Goal: Information Seeking & Learning: Learn about a topic

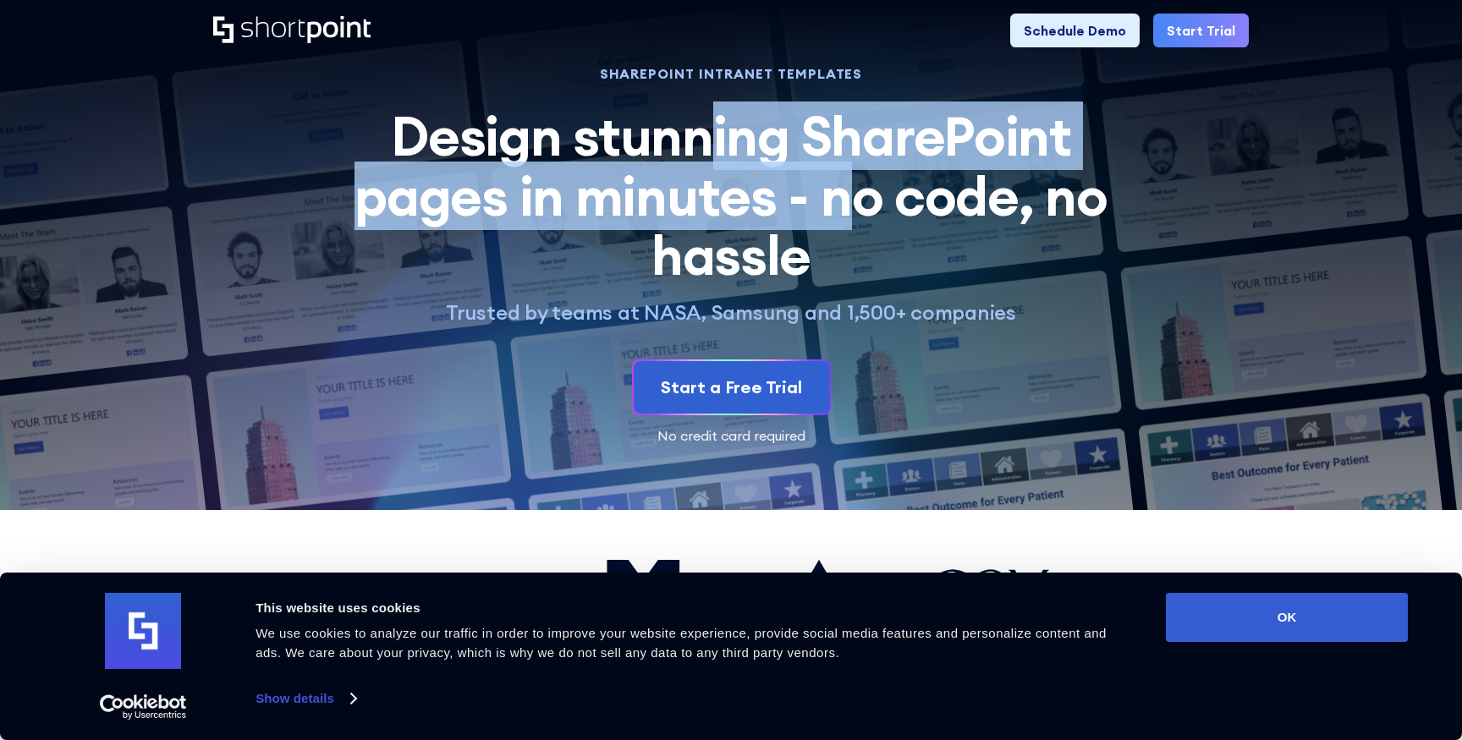
drag, startPoint x: 713, startPoint y: 137, endPoint x: 839, endPoint y: 225, distance: 153.1
click at [839, 225] on h2 "Design stunning SharePoint pages in minutes - no code, no hassle" at bounding box center [731, 196] width 792 height 179
click at [839, 223] on h2 "Design stunning SharePoint pages in minutes - no code, no hassle" at bounding box center [731, 196] width 792 height 179
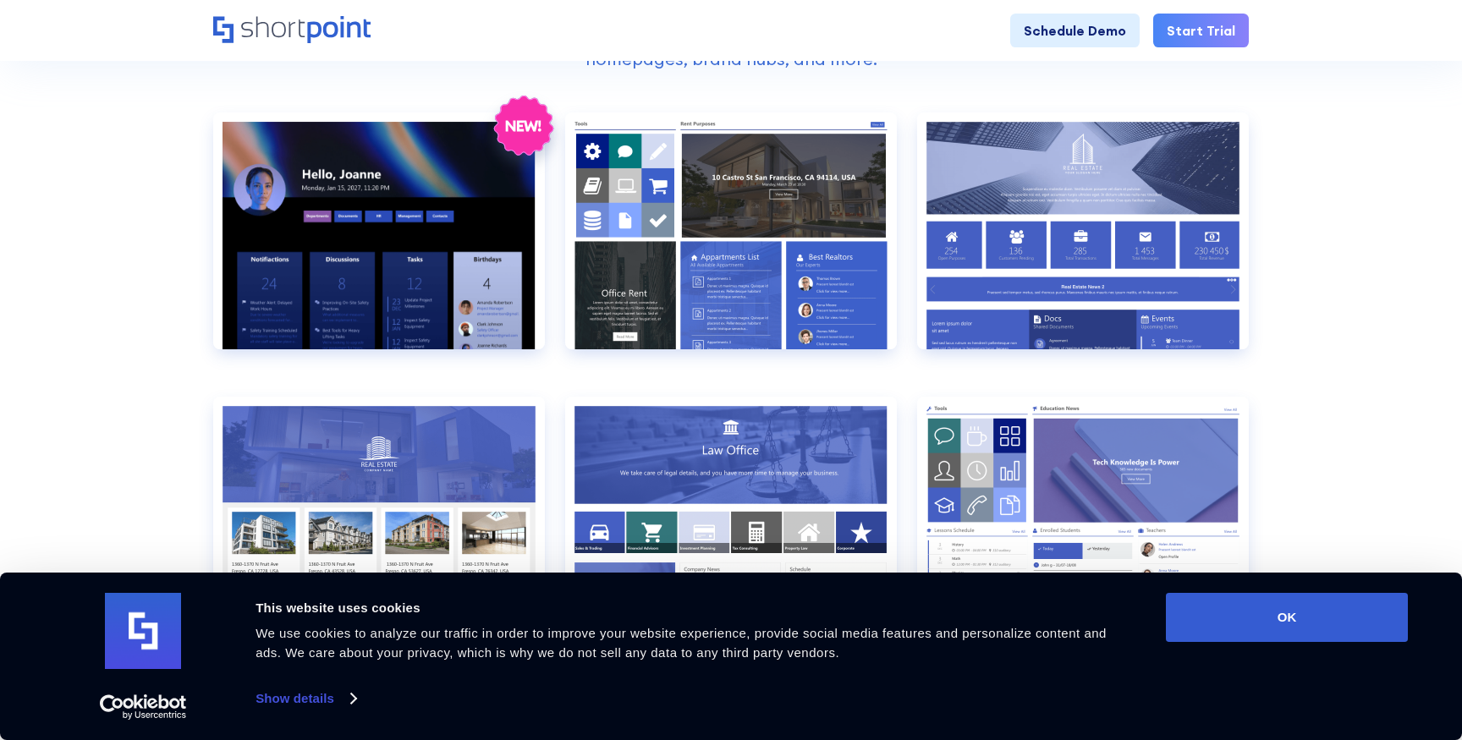
scroll to position [716, 0]
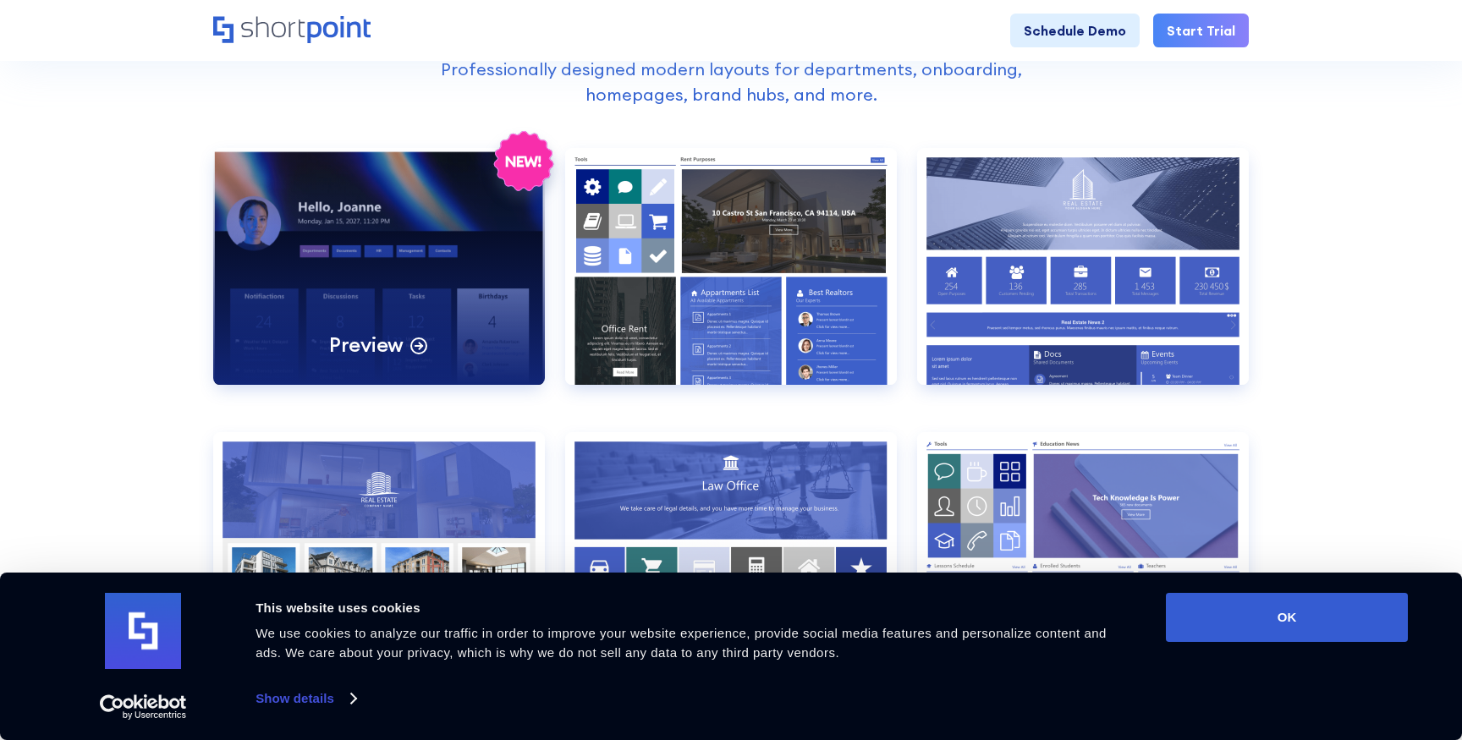
click at [288, 300] on div "Preview" at bounding box center [379, 266] width 332 height 237
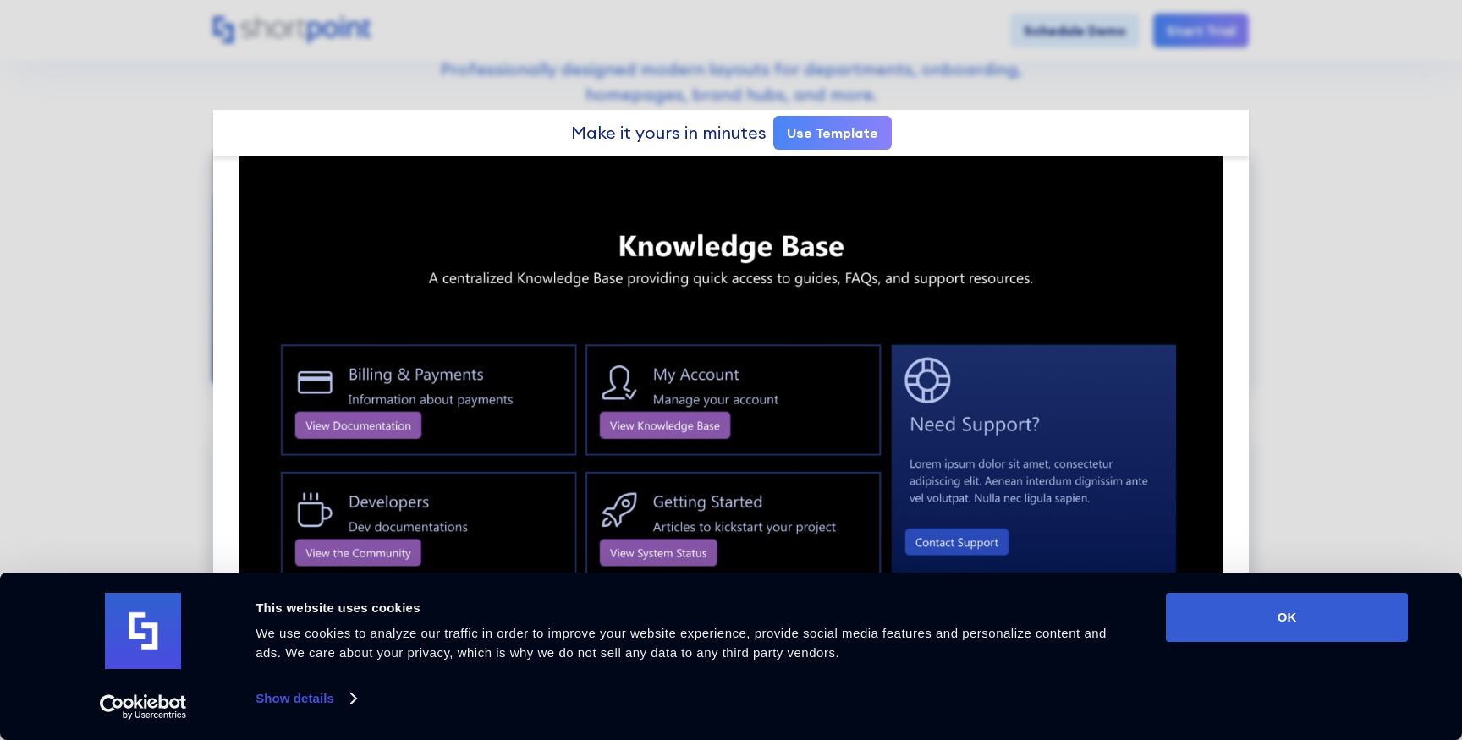
scroll to position [2058, 0]
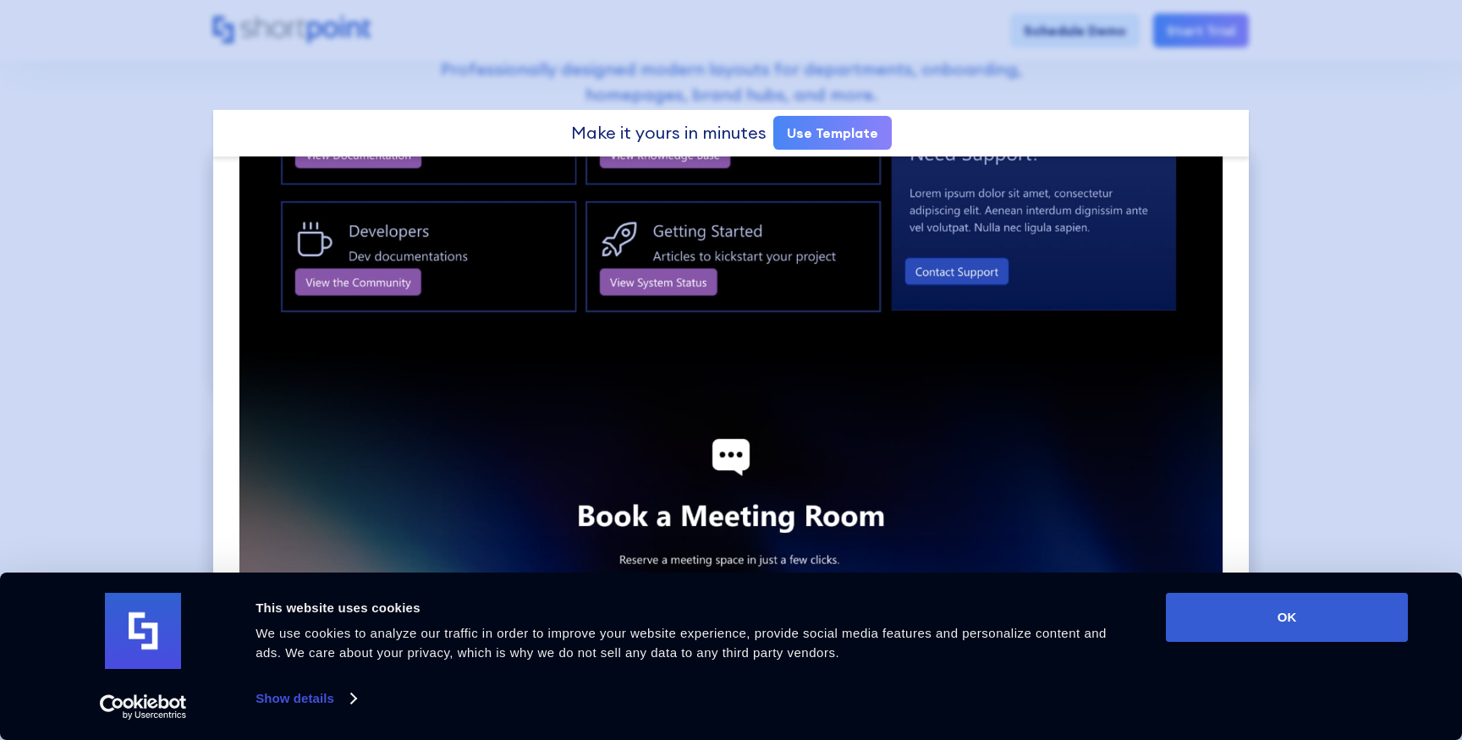
click at [1279, 121] on div at bounding box center [731, 370] width 1462 height 740
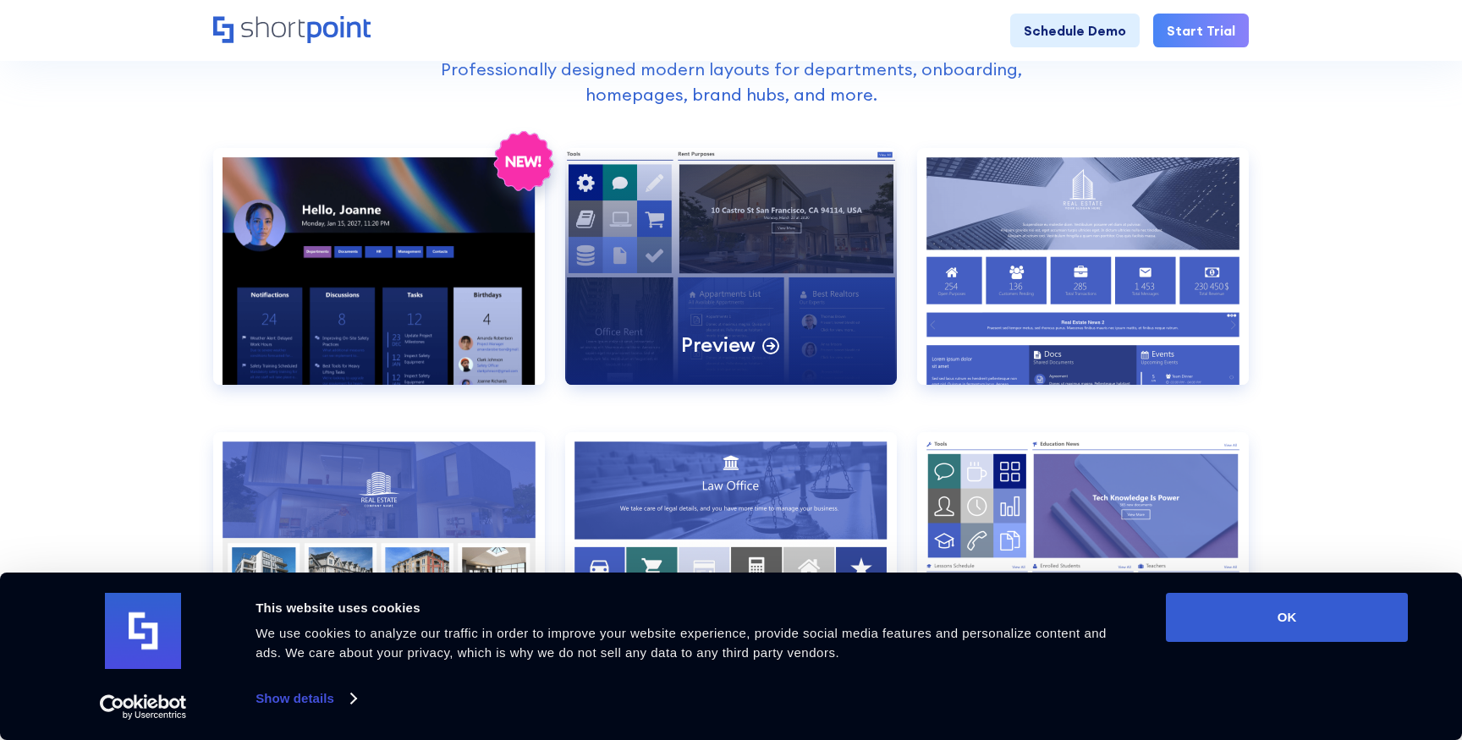
click at [749, 257] on div "Preview" at bounding box center [731, 266] width 332 height 237
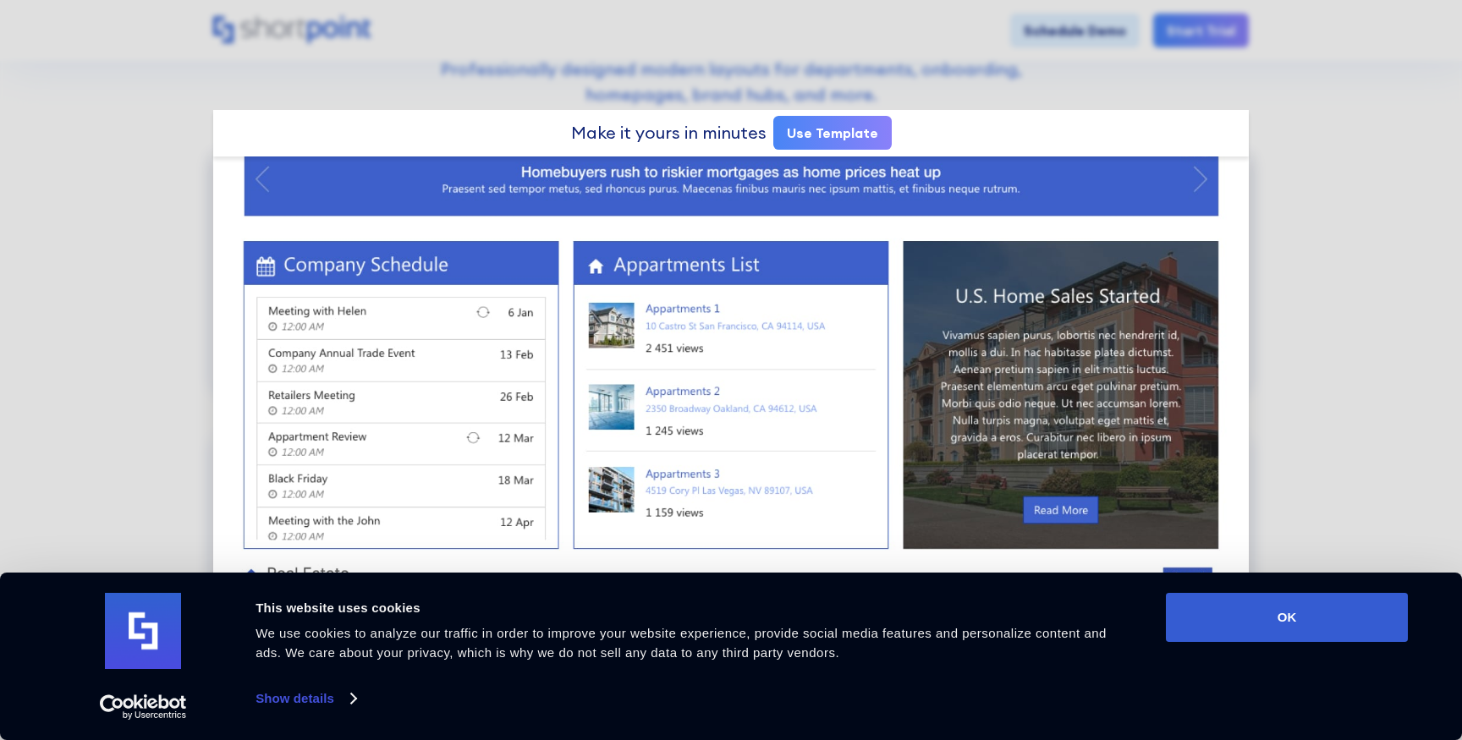
scroll to position [894, 0]
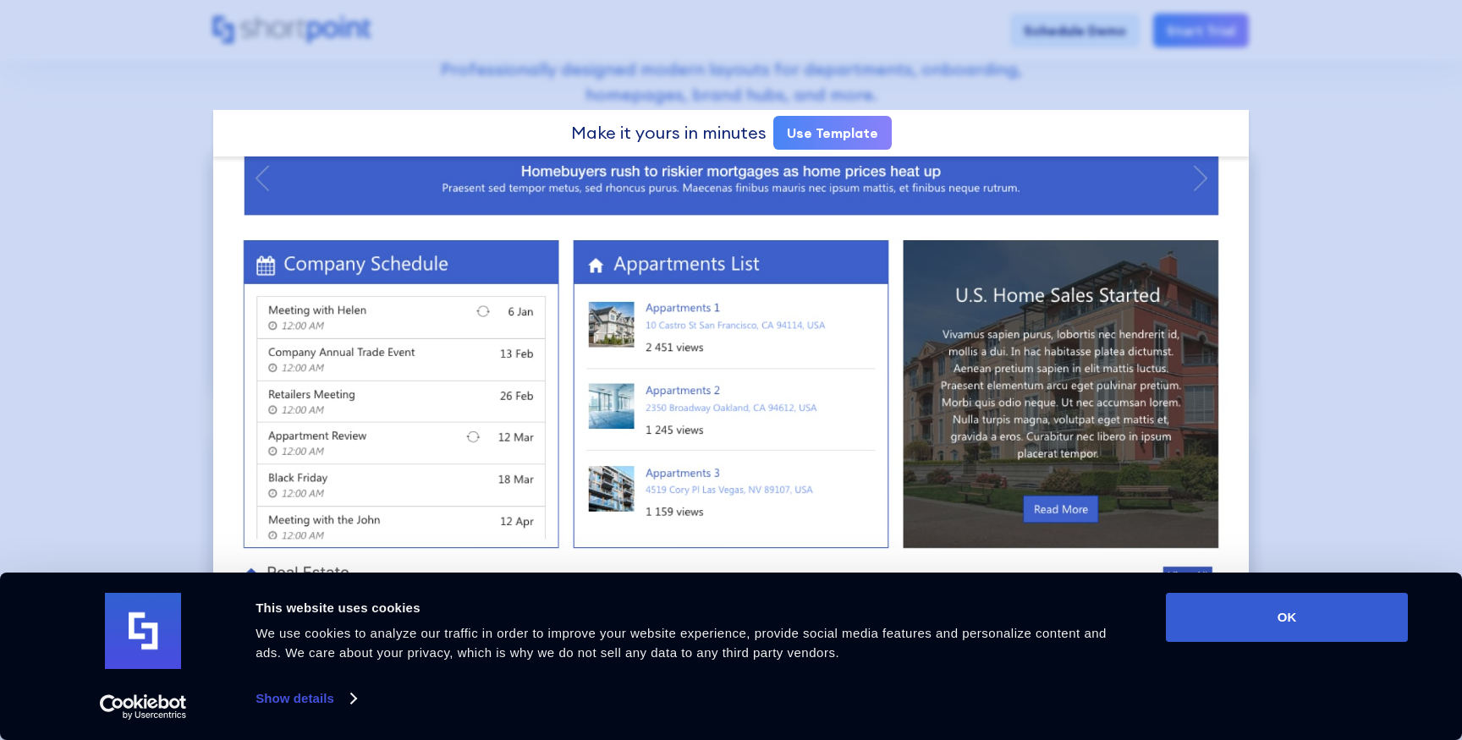
click at [1290, 135] on div at bounding box center [731, 370] width 1462 height 740
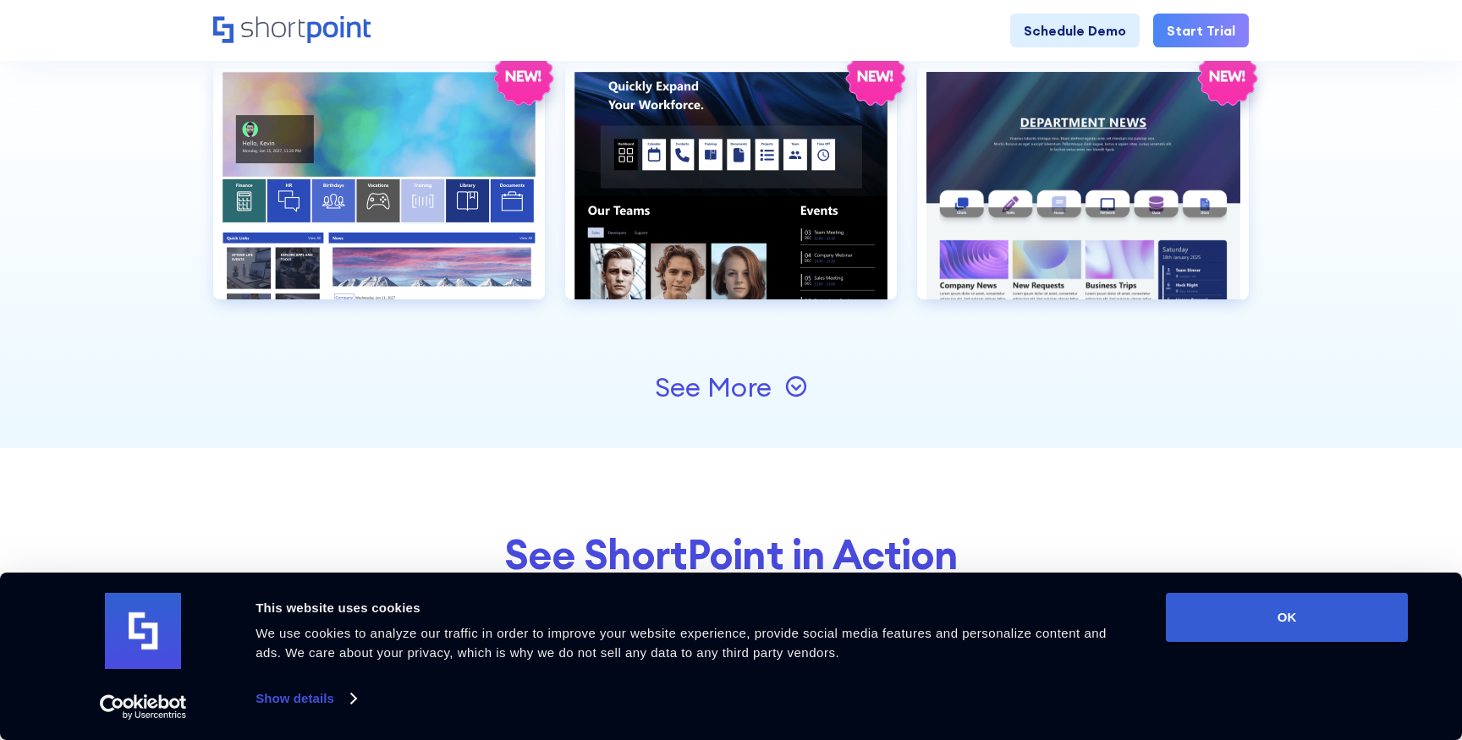
scroll to position [1942, 0]
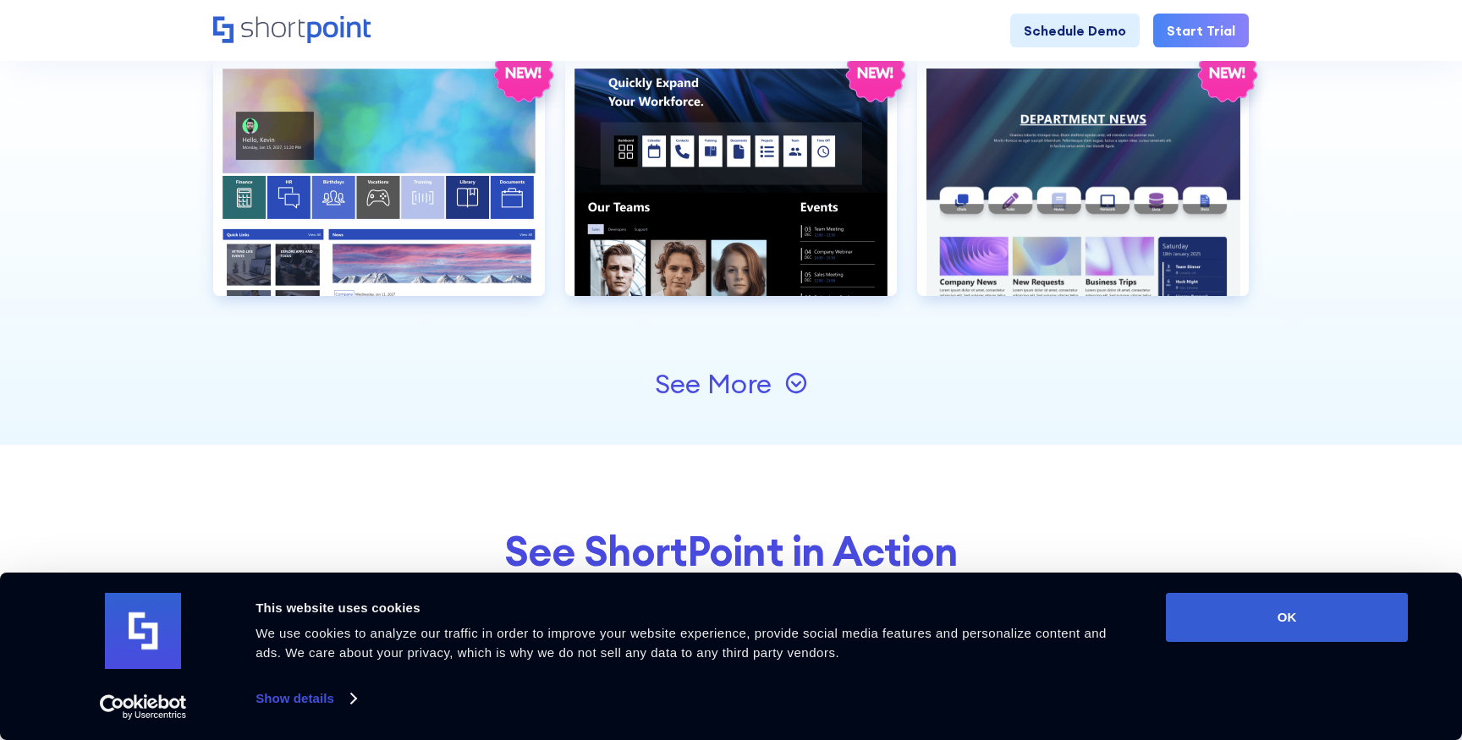
click at [745, 383] on div "See More" at bounding box center [713, 384] width 117 height 27
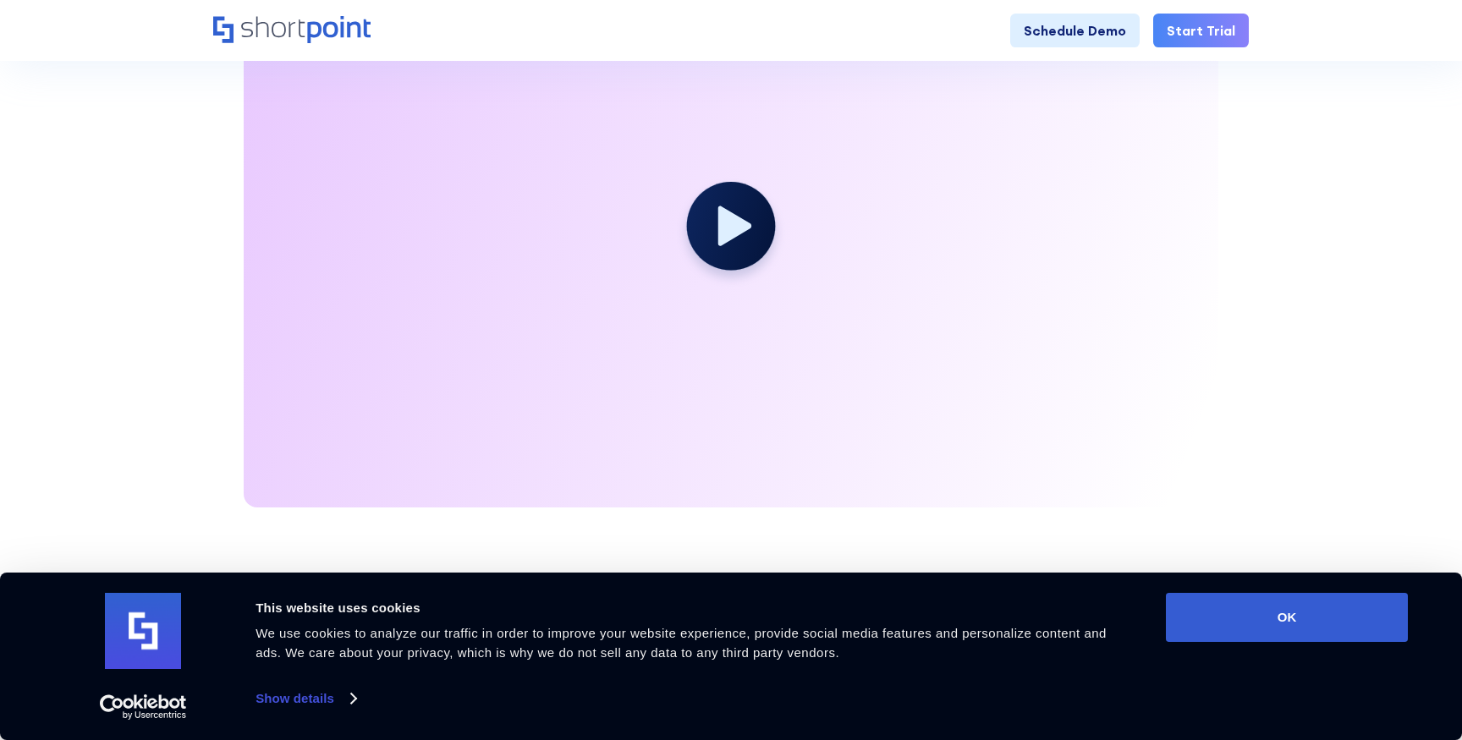
scroll to position [3225, 0]
click at [722, 299] on div at bounding box center [731, 234] width 975 height 548
click at [734, 224] on icon at bounding box center [735, 226] width 36 height 44
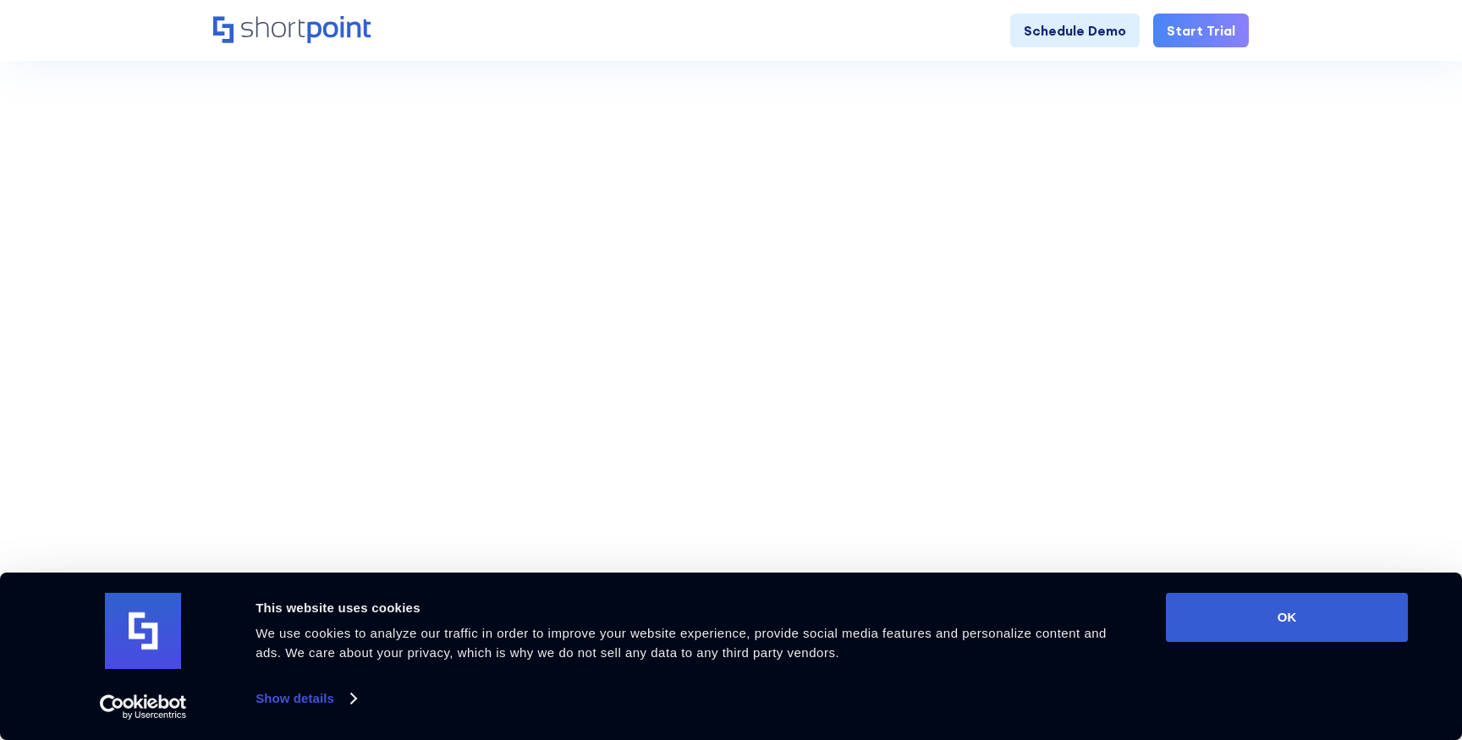
scroll to position [721, 0]
click at [1214, 607] on button "OK" at bounding box center [1287, 617] width 242 height 49
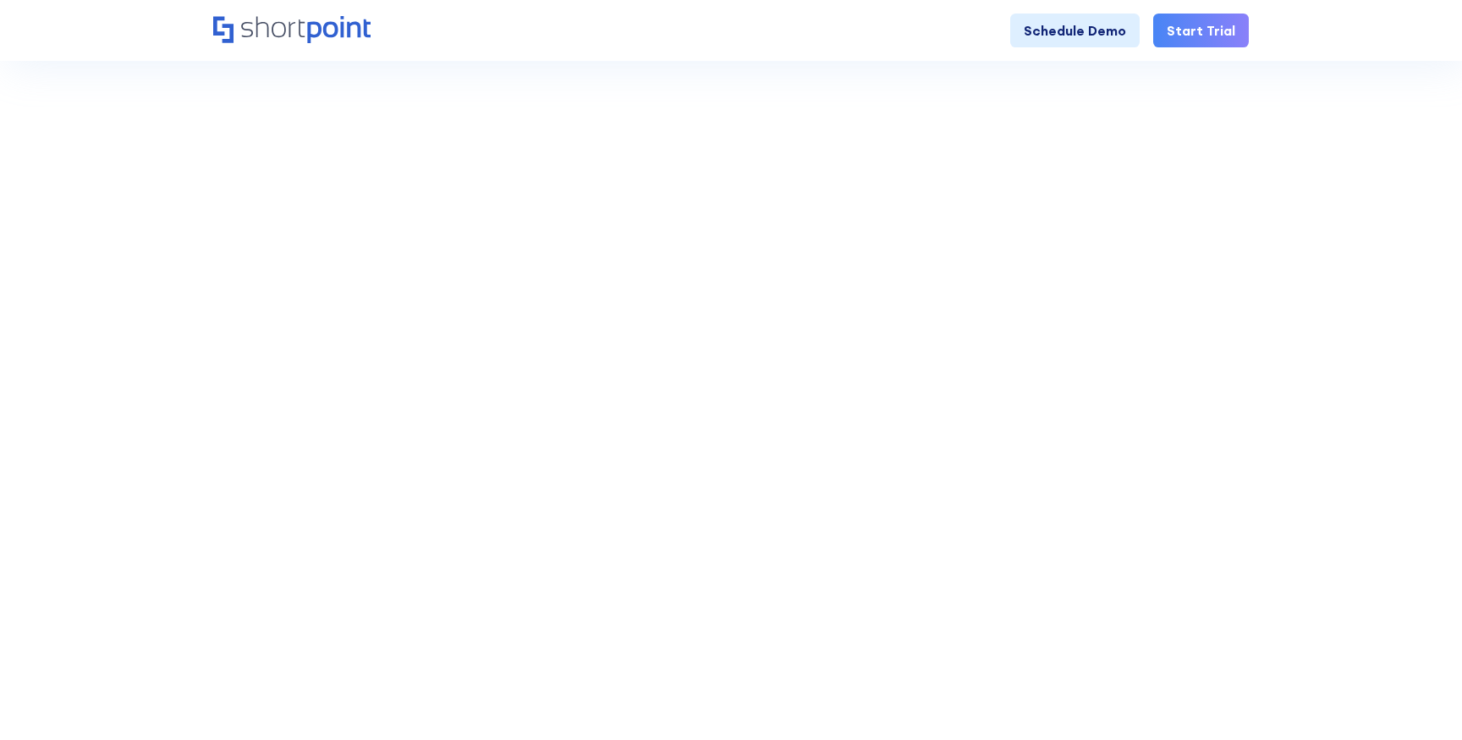
scroll to position [0, 0]
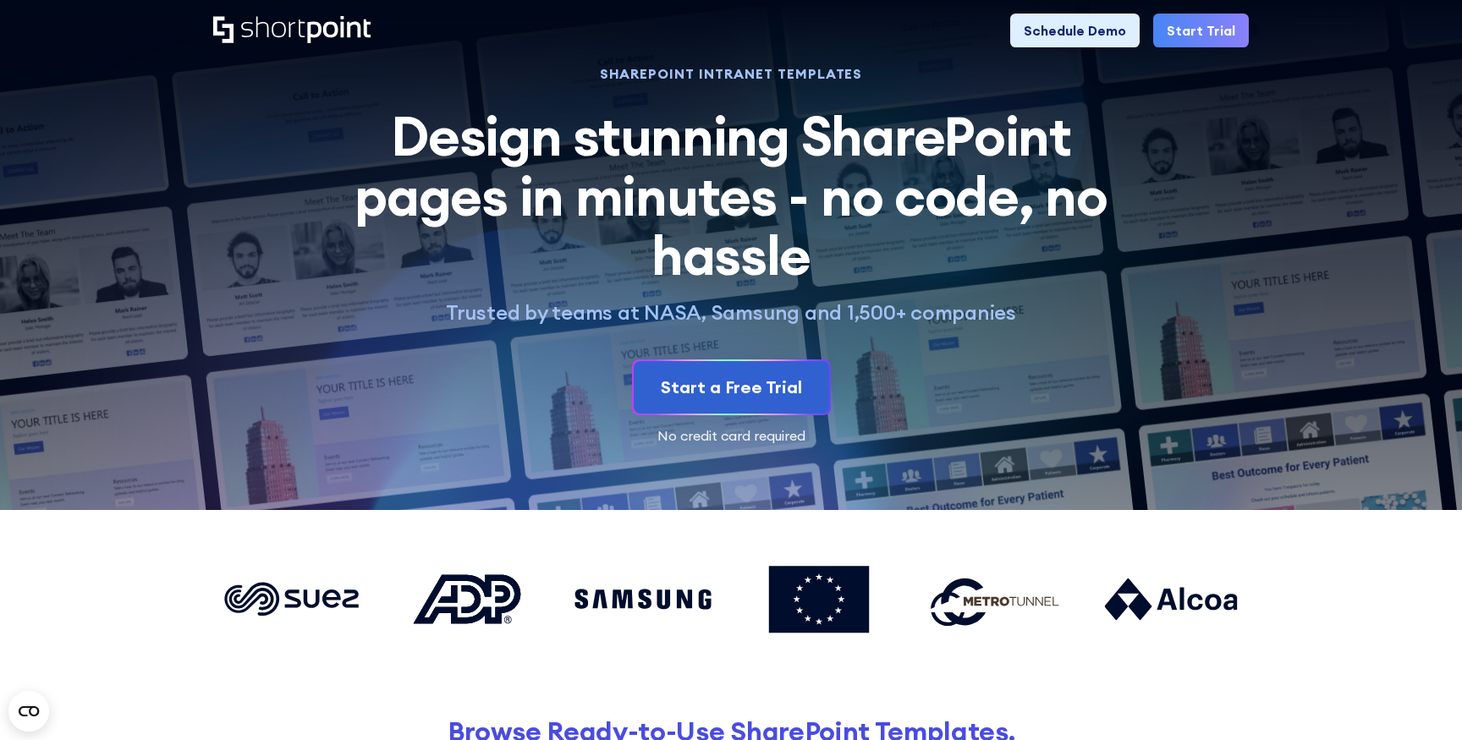
click at [322, 20] on icon "Home" at bounding box center [291, 29] width 157 height 27
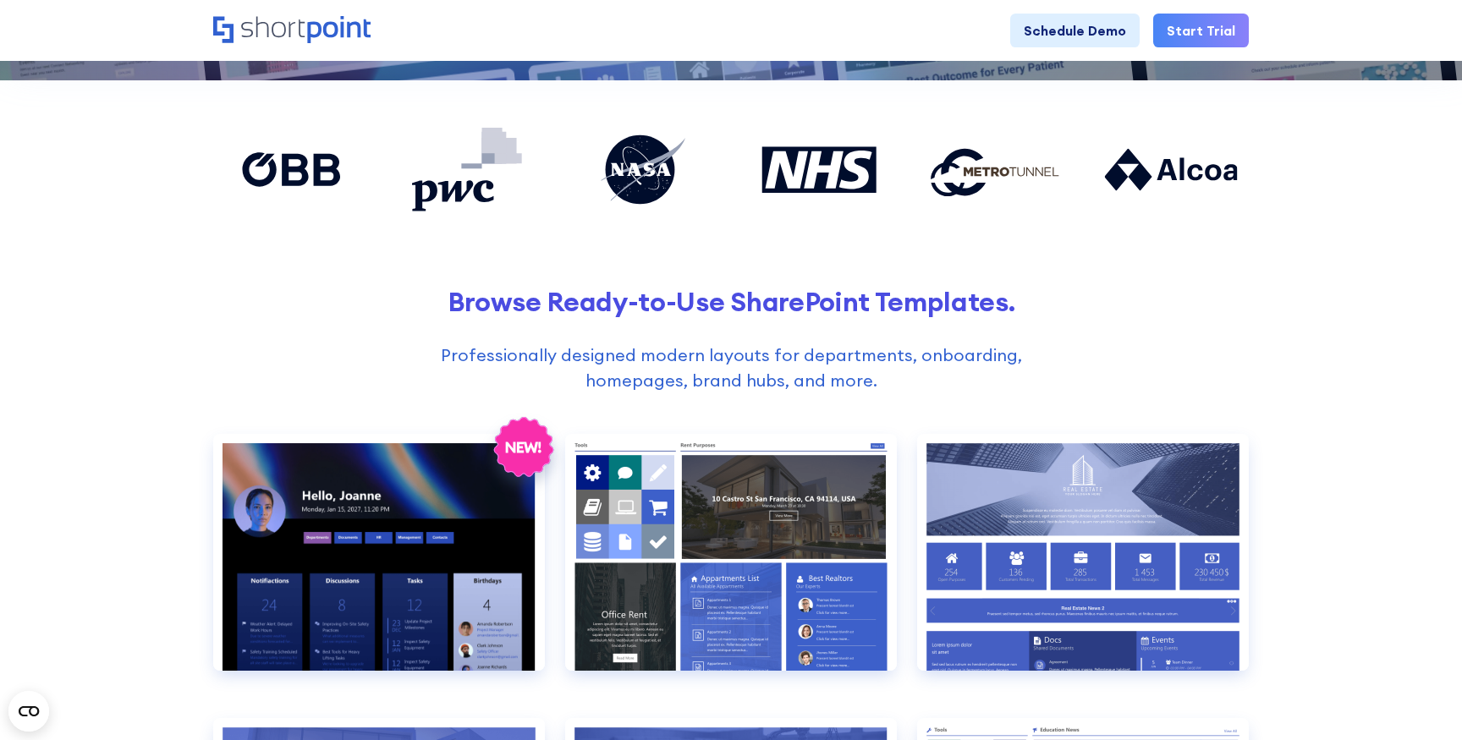
scroll to position [465, 0]
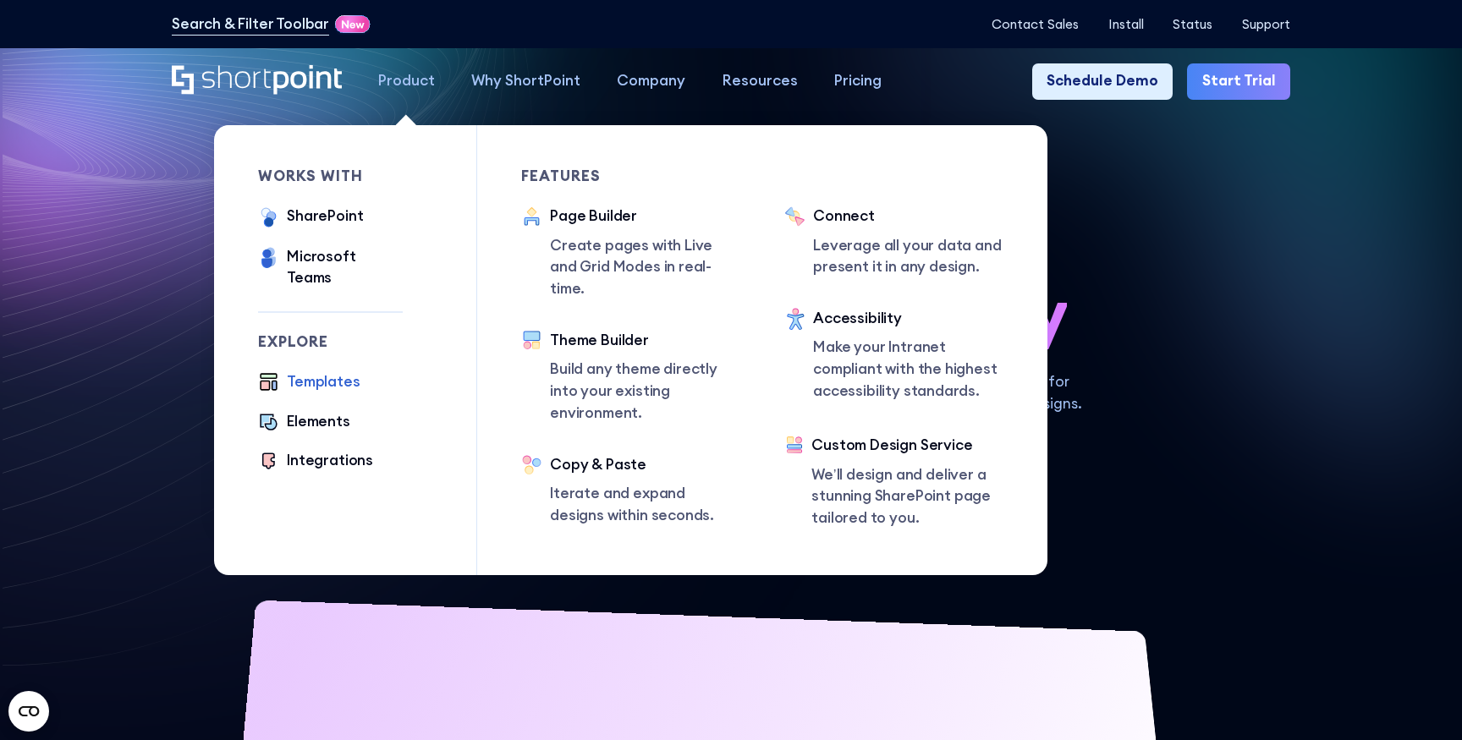
click at [326, 371] on div "Templates" at bounding box center [323, 382] width 73 height 22
click at [323, 411] on div "Elements" at bounding box center [318, 422] width 63 height 22
click at [323, 450] on div "Integrations" at bounding box center [330, 461] width 86 height 22
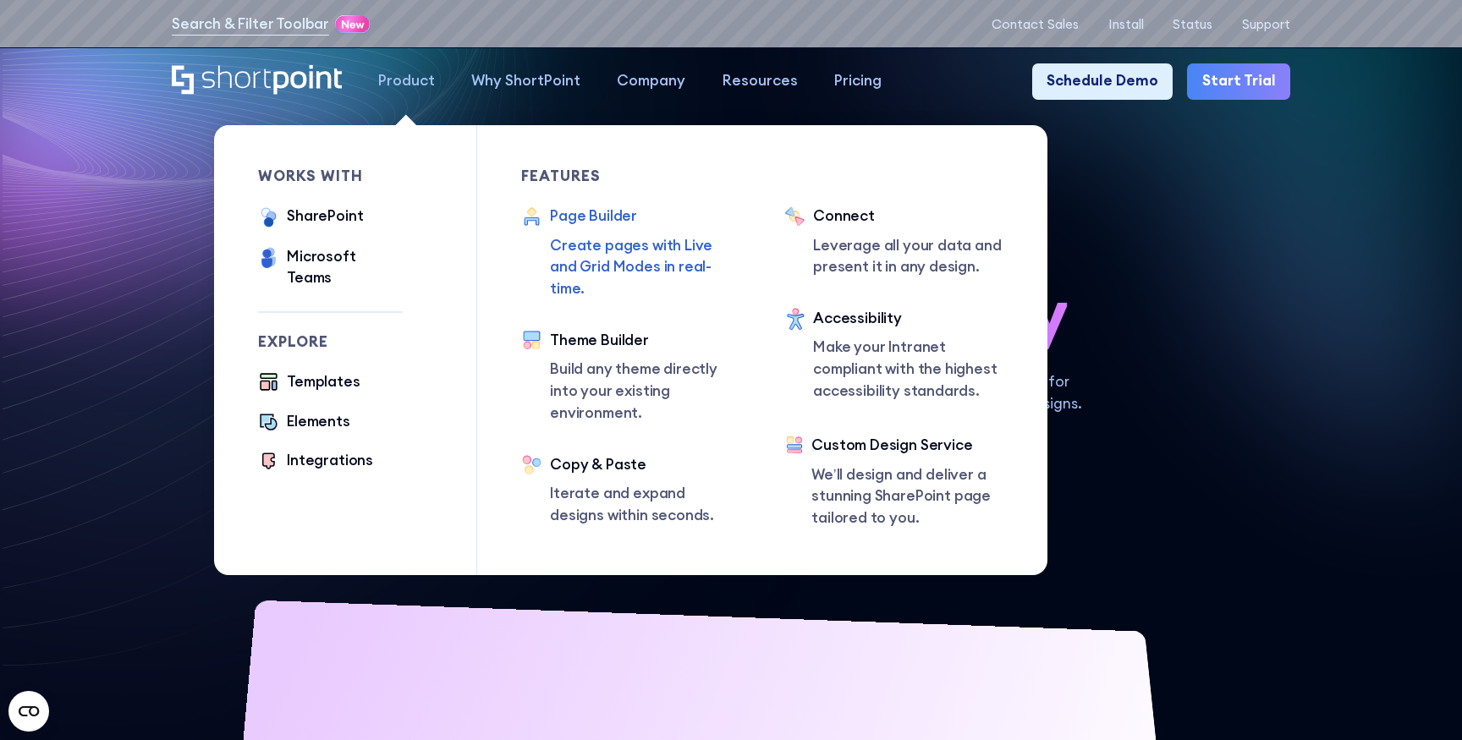
click at [600, 222] on div "Page Builder" at bounding box center [645, 217] width 190 height 22
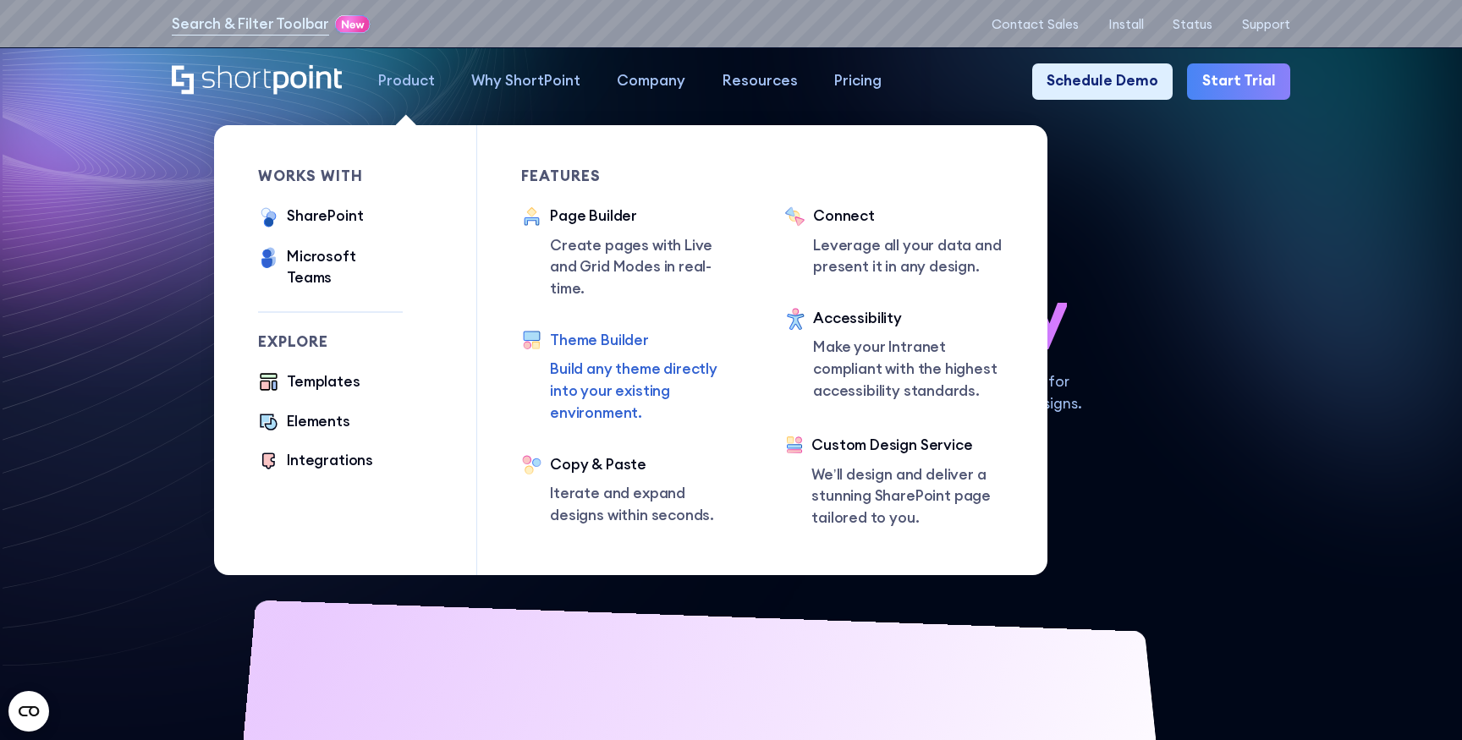
click at [625, 330] on div "Theme Builder" at bounding box center [645, 341] width 190 height 22
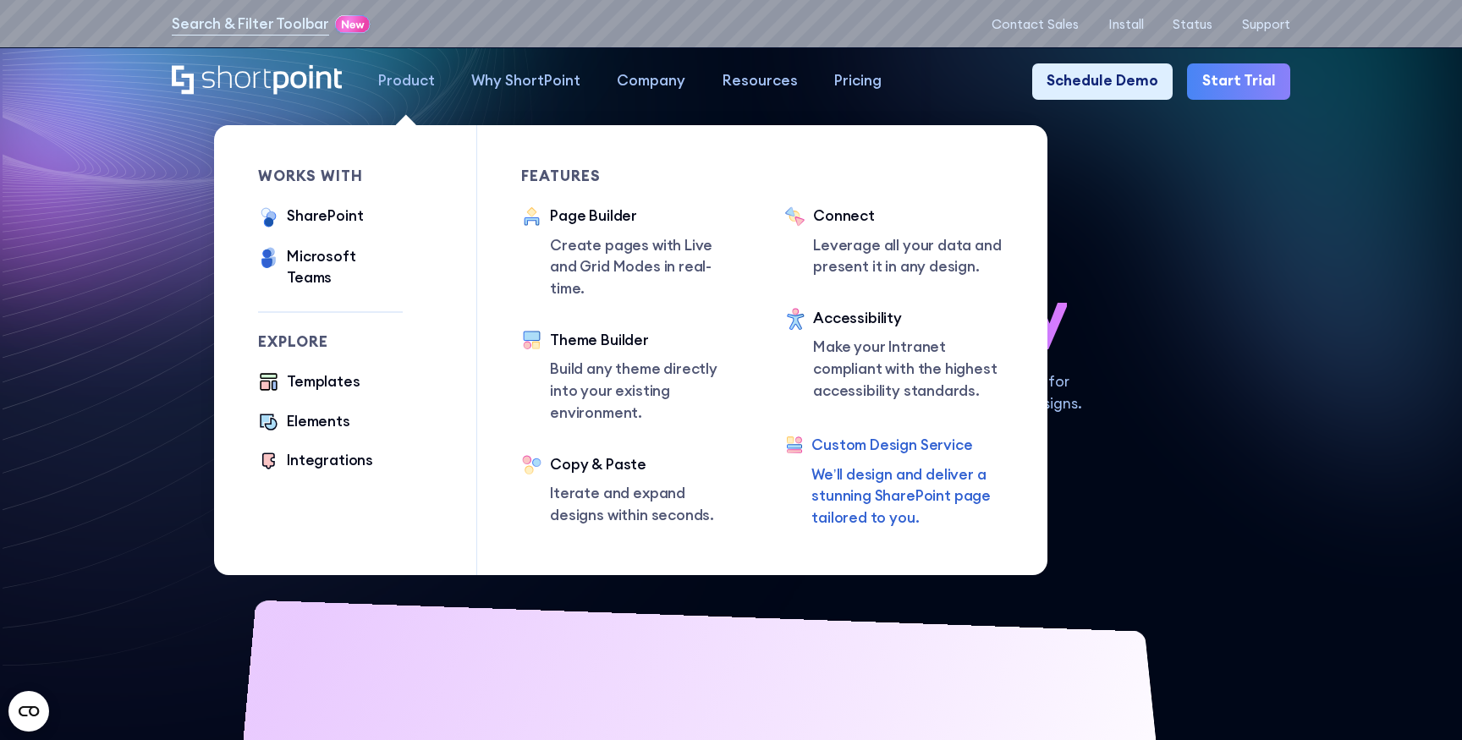
click at [867, 443] on div "Custom Design Service" at bounding box center [907, 446] width 192 height 22
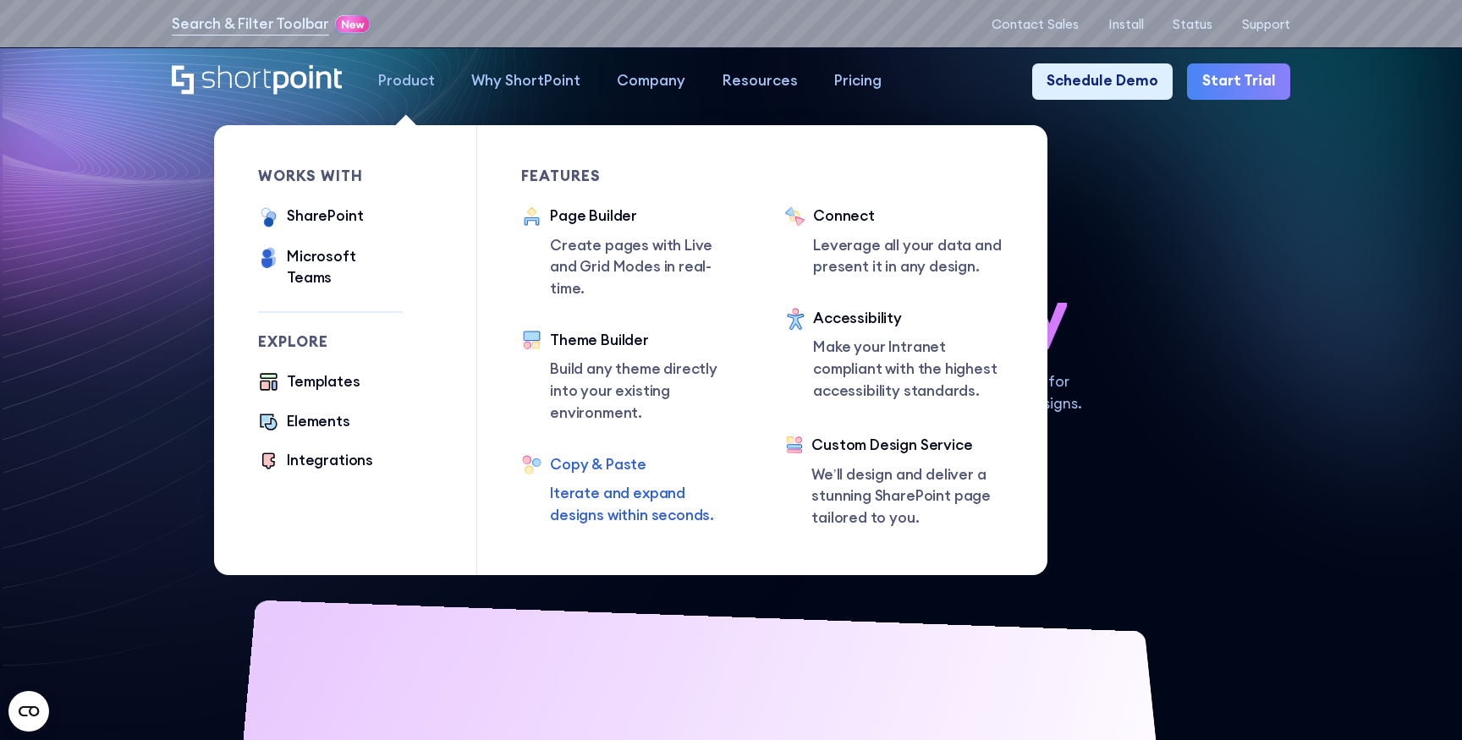
click at [595, 454] on div "Copy & Paste" at bounding box center [645, 465] width 190 height 22
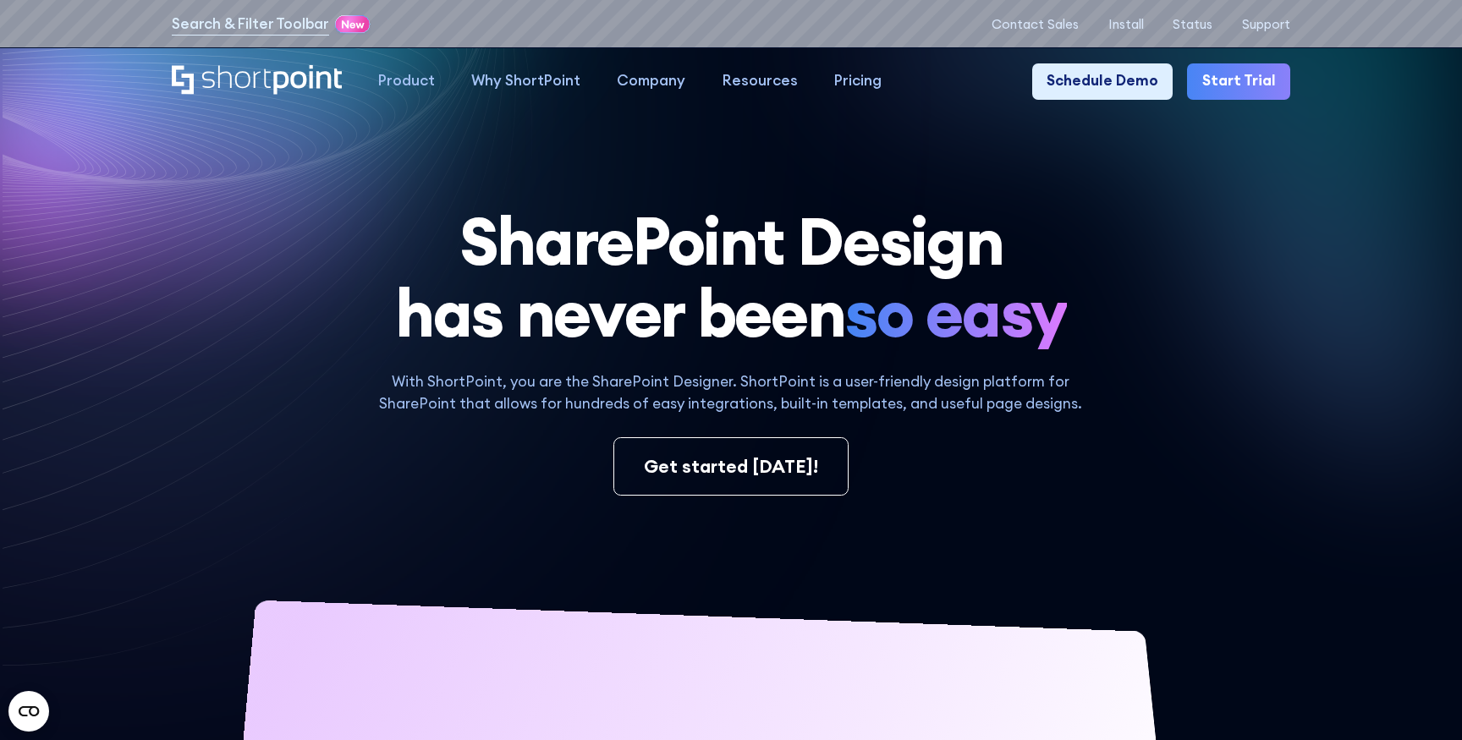
click at [1131, 242] on h1 "SharePoint Design has never been so easy" at bounding box center [731, 277] width 1119 height 145
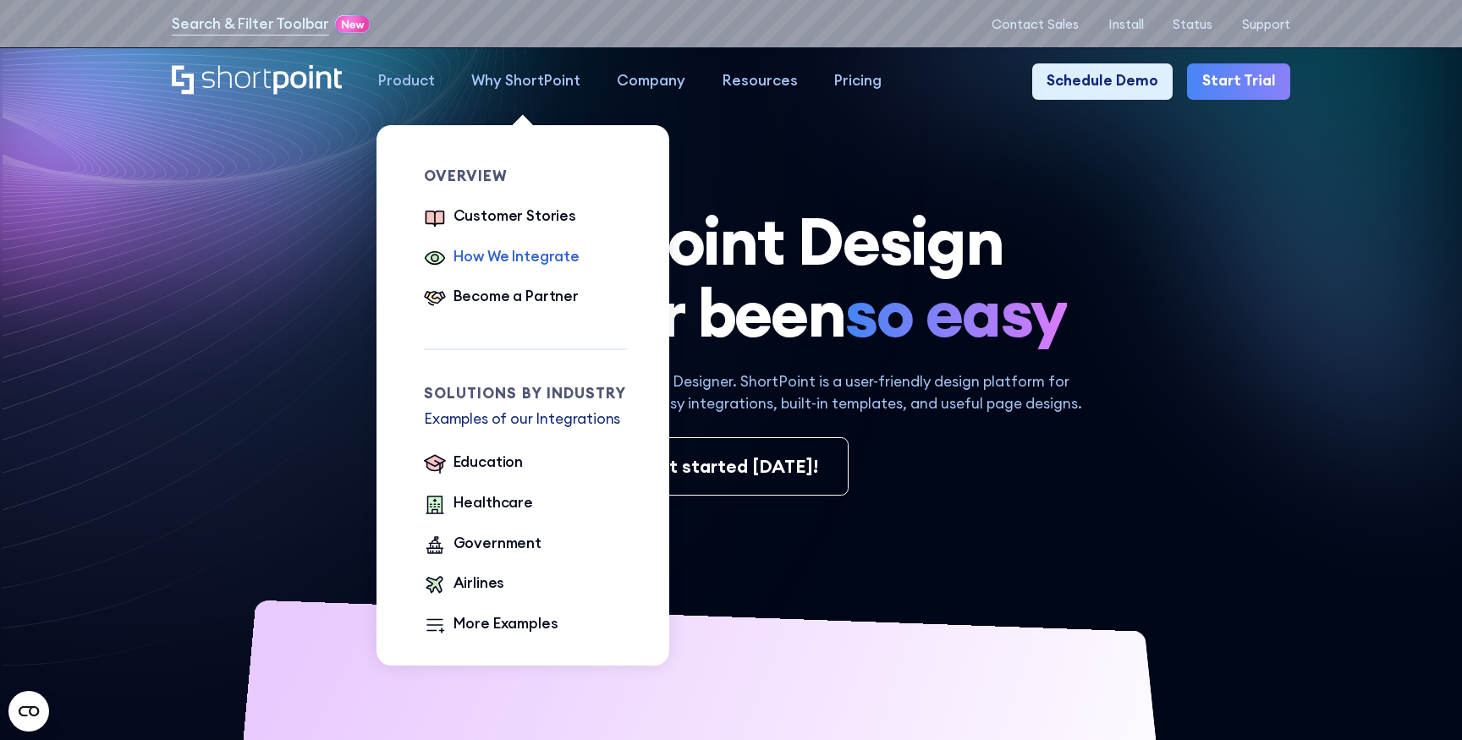
click at [546, 249] on div "How We Integrate" at bounding box center [517, 257] width 126 height 22
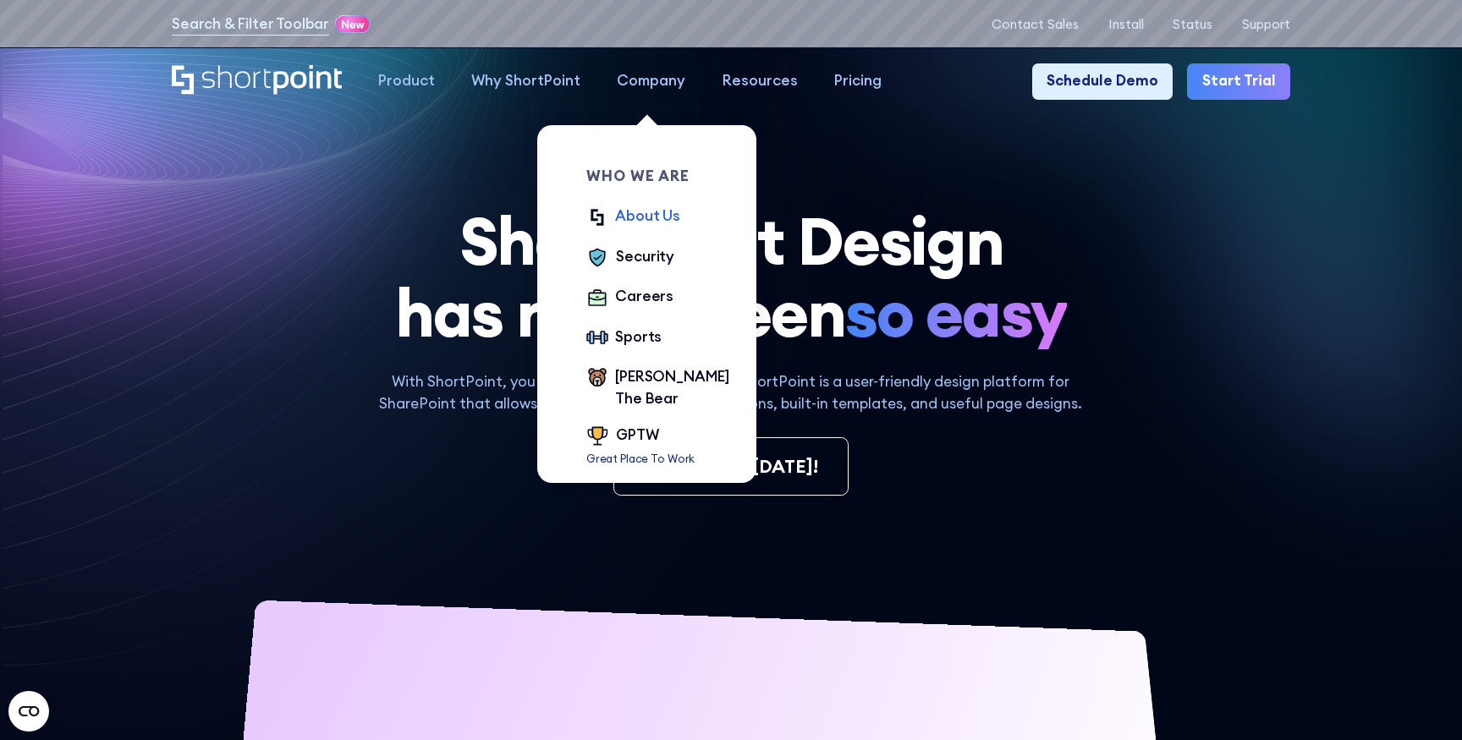
click at [629, 213] on div "About Us" at bounding box center [647, 217] width 65 height 22
click at [624, 338] on div "Sports" at bounding box center [638, 338] width 47 height 22
click at [624, 366] on div "[PERSON_NAME] The Bear" at bounding box center [672, 388] width 114 height 44
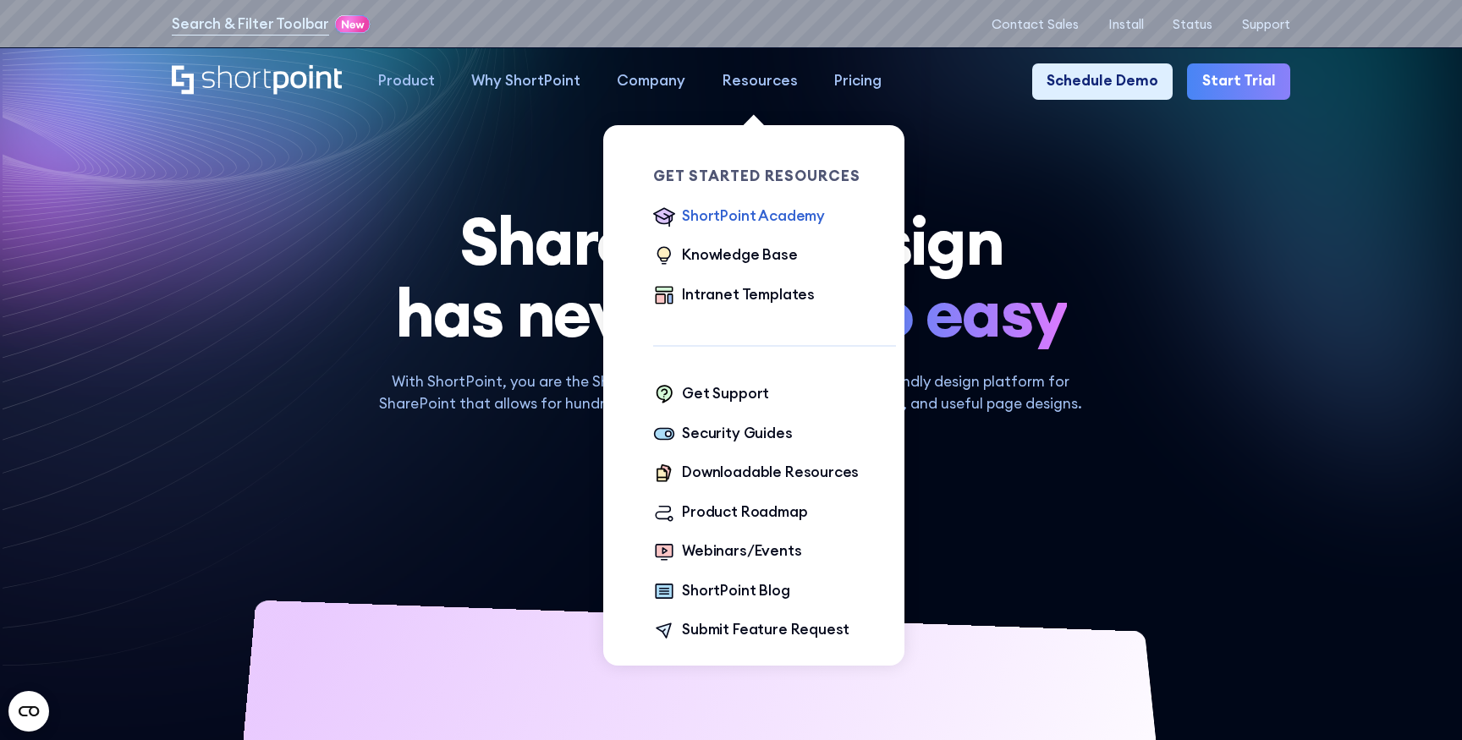
click at [751, 216] on div "ShortPoint Academy" at bounding box center [753, 217] width 143 height 22
click at [754, 245] on div "Knowledge Base" at bounding box center [740, 256] width 116 height 22
click at [754, 286] on div "Intranet Templates" at bounding box center [748, 295] width 133 height 22
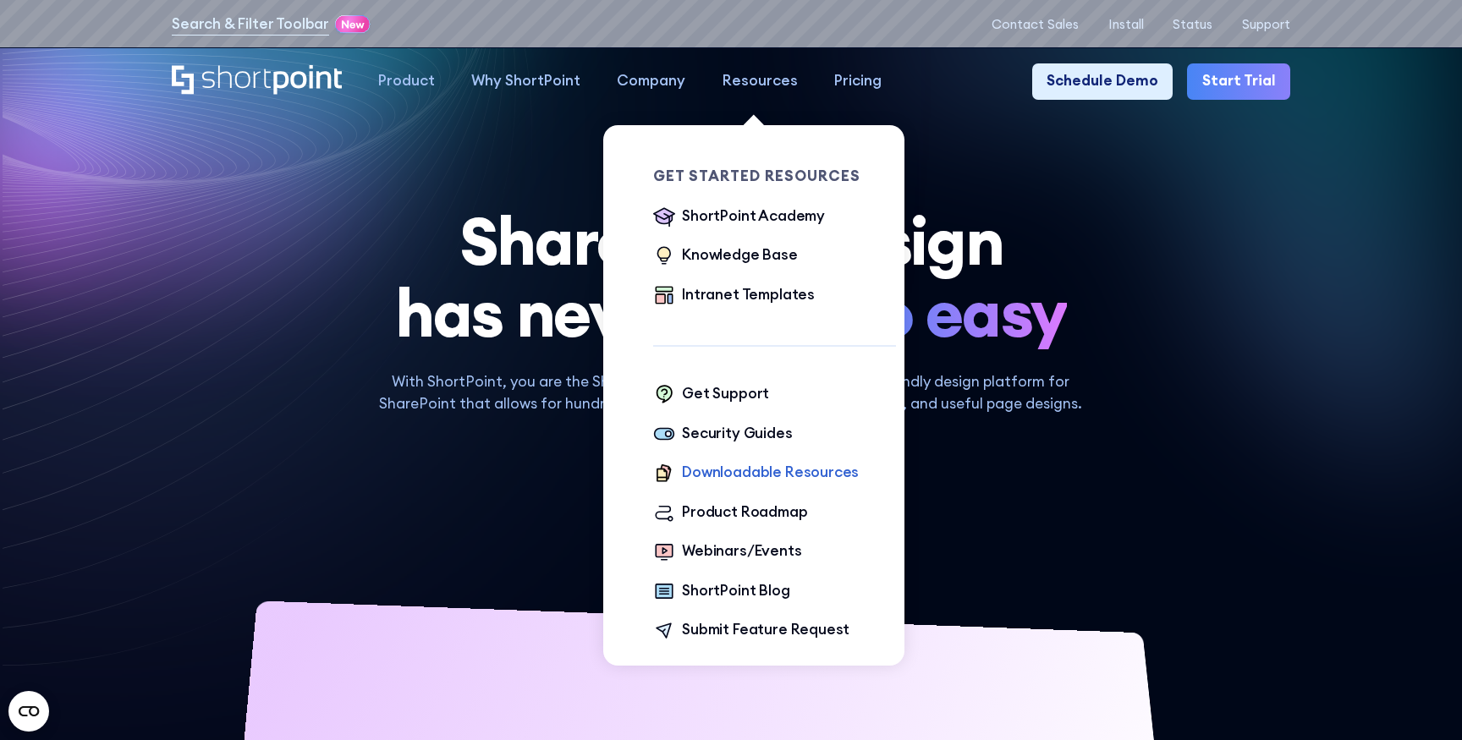
click at [737, 475] on div "Downloadable Resources" at bounding box center [770, 473] width 177 height 22
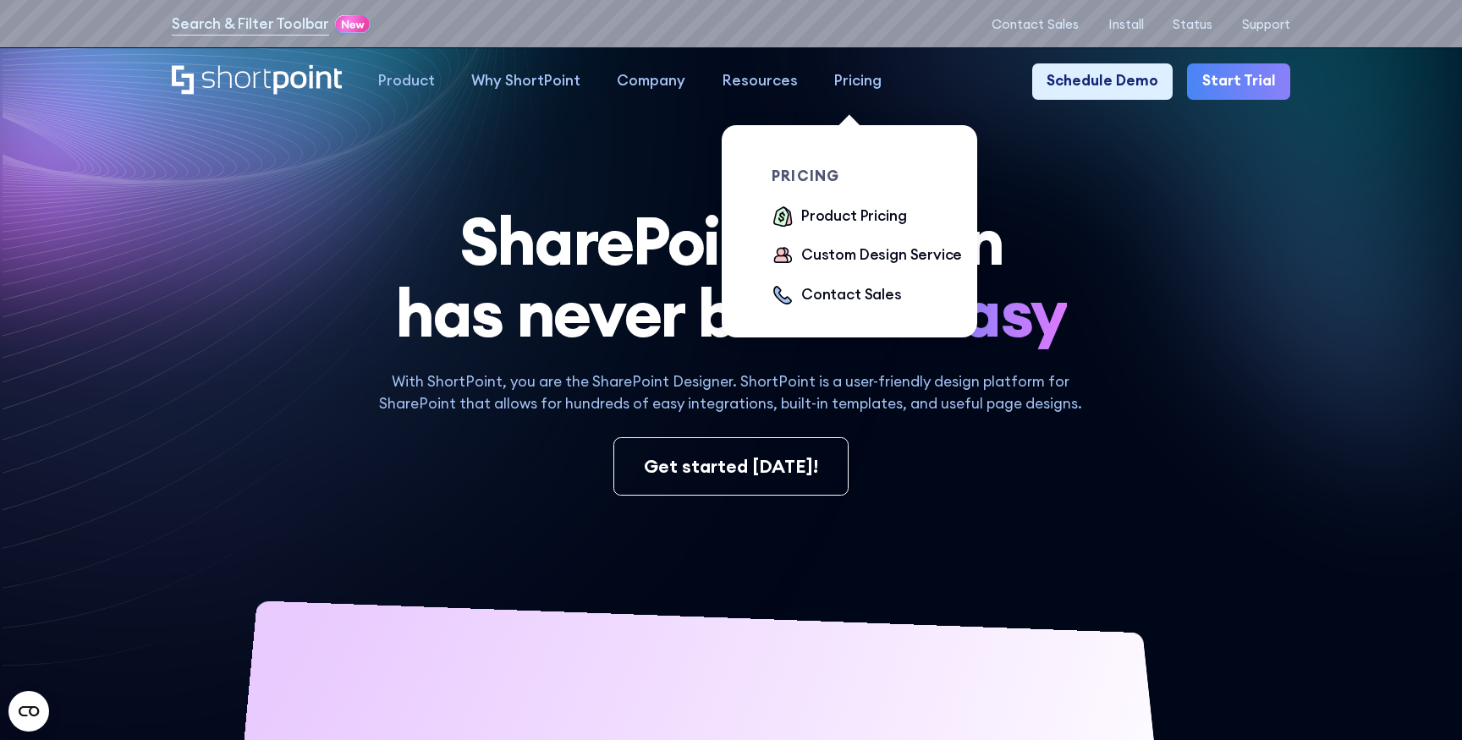
click at [843, 84] on div "Pricing" at bounding box center [857, 81] width 47 height 22
click at [828, 215] on div "Product Pricing" at bounding box center [853, 217] width 105 height 22
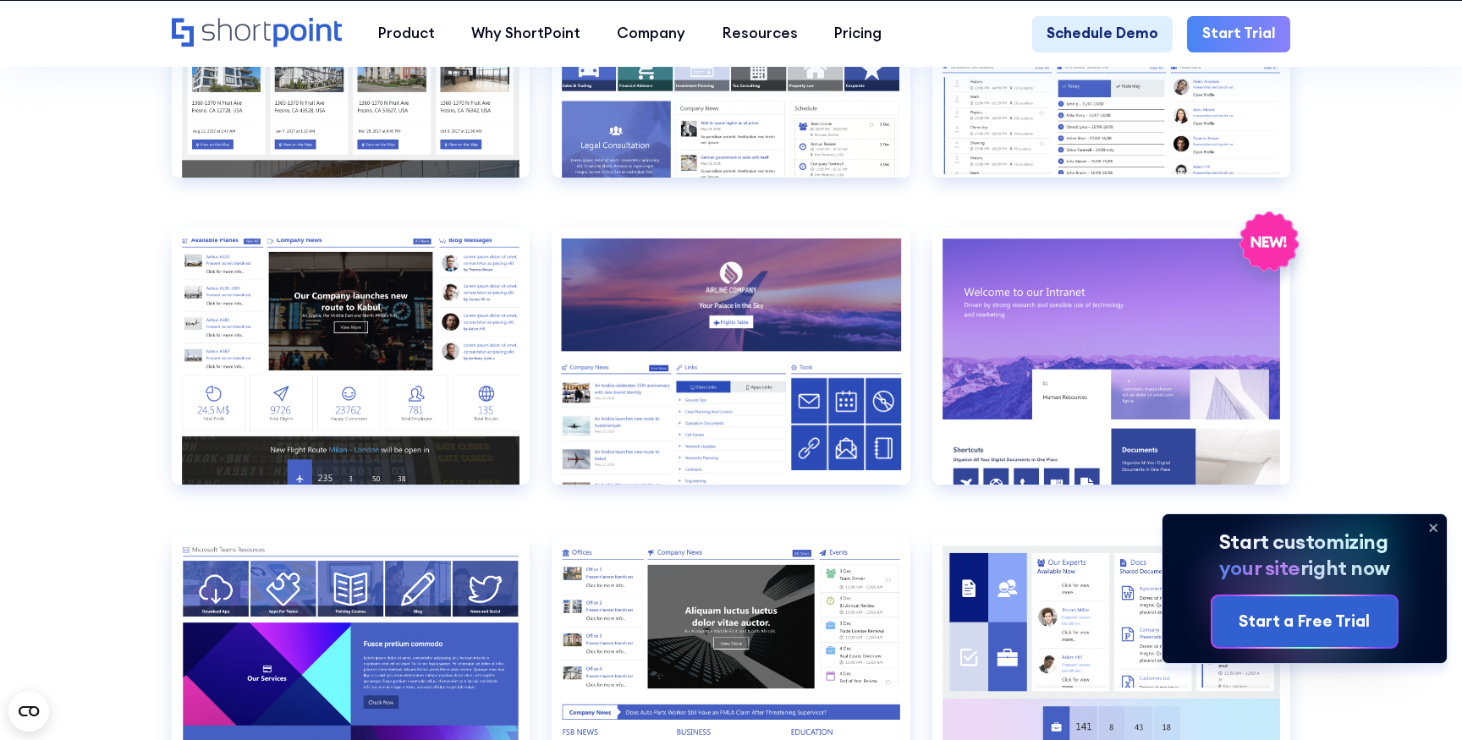
scroll to position [2322, 0]
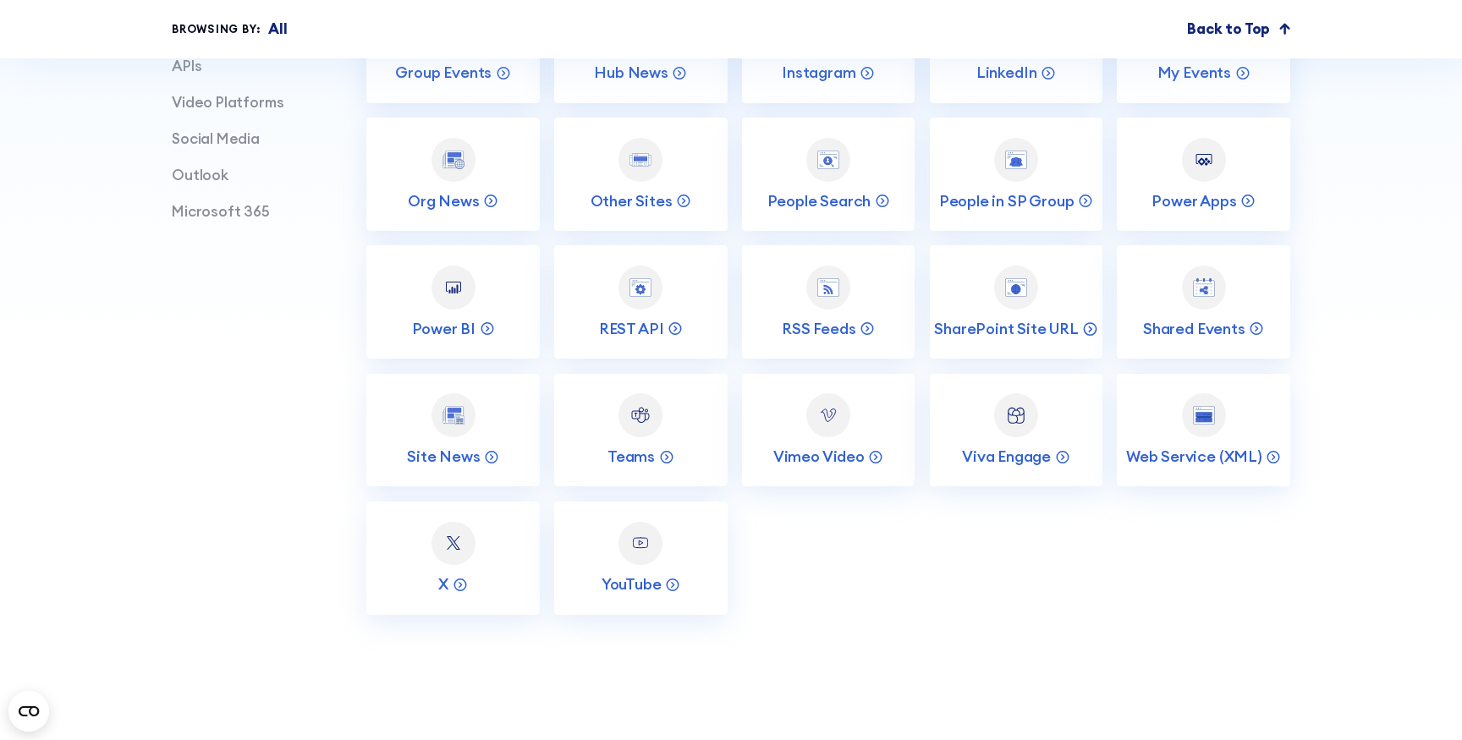
scroll to position [919, 0]
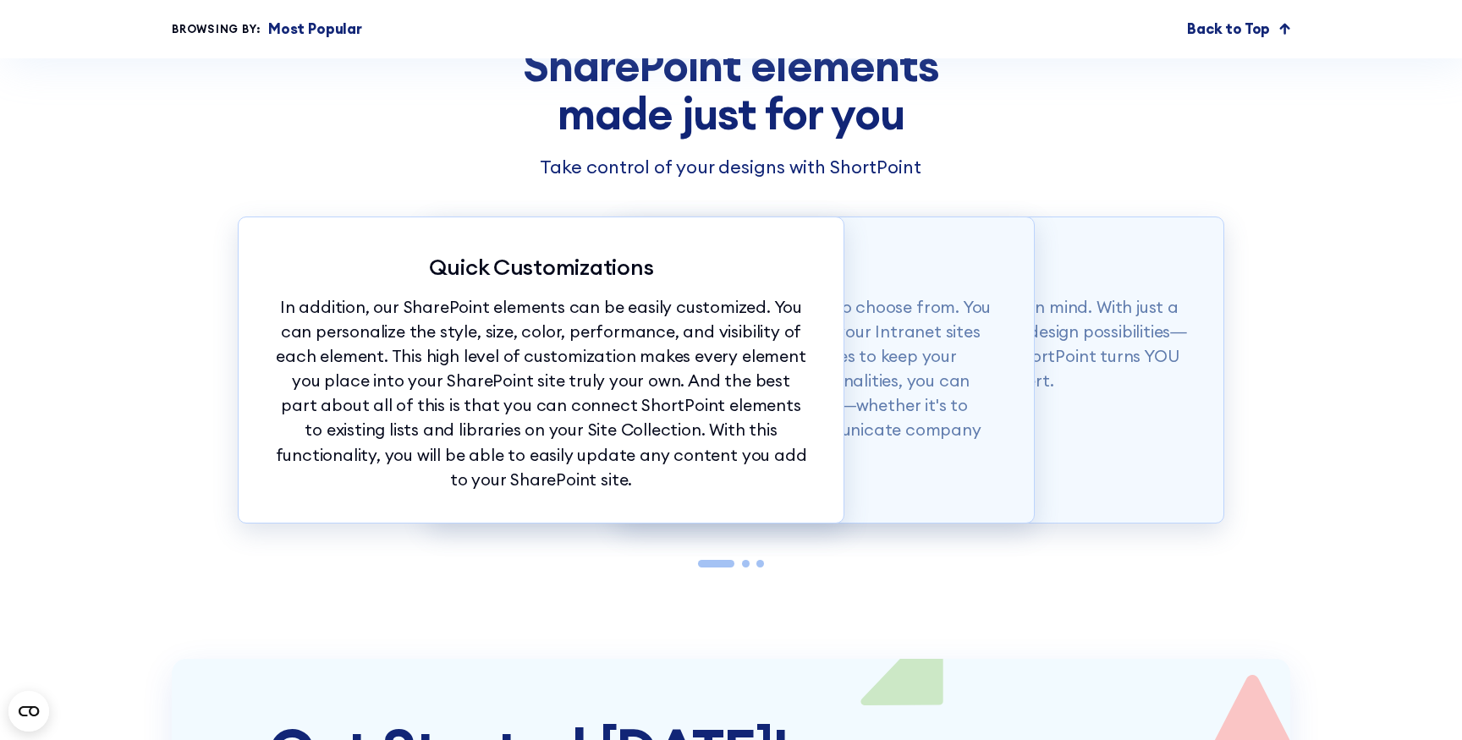
scroll to position [4140, 0]
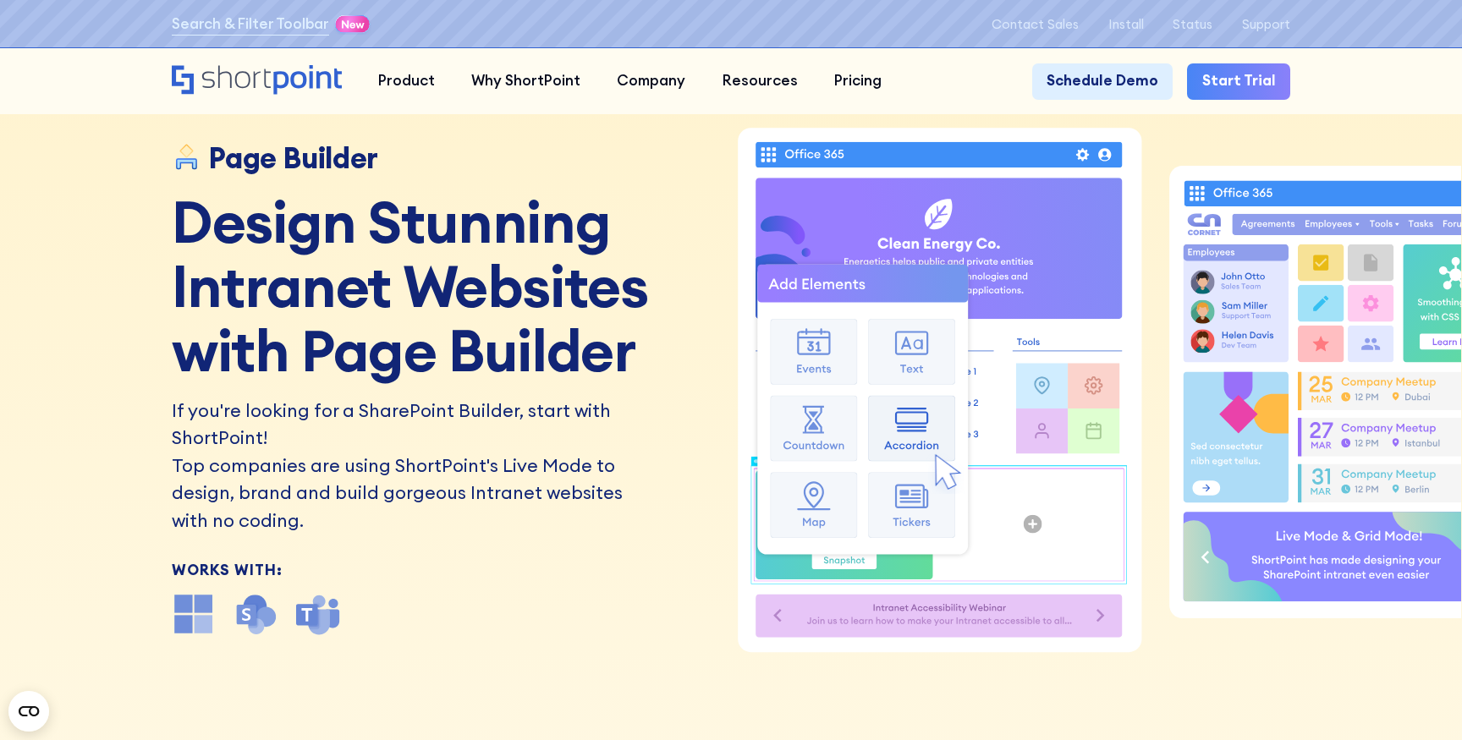
click at [487, 228] on h1 "Design Stunning Intranet Websites with Page Builder" at bounding box center [446, 286] width 548 height 193
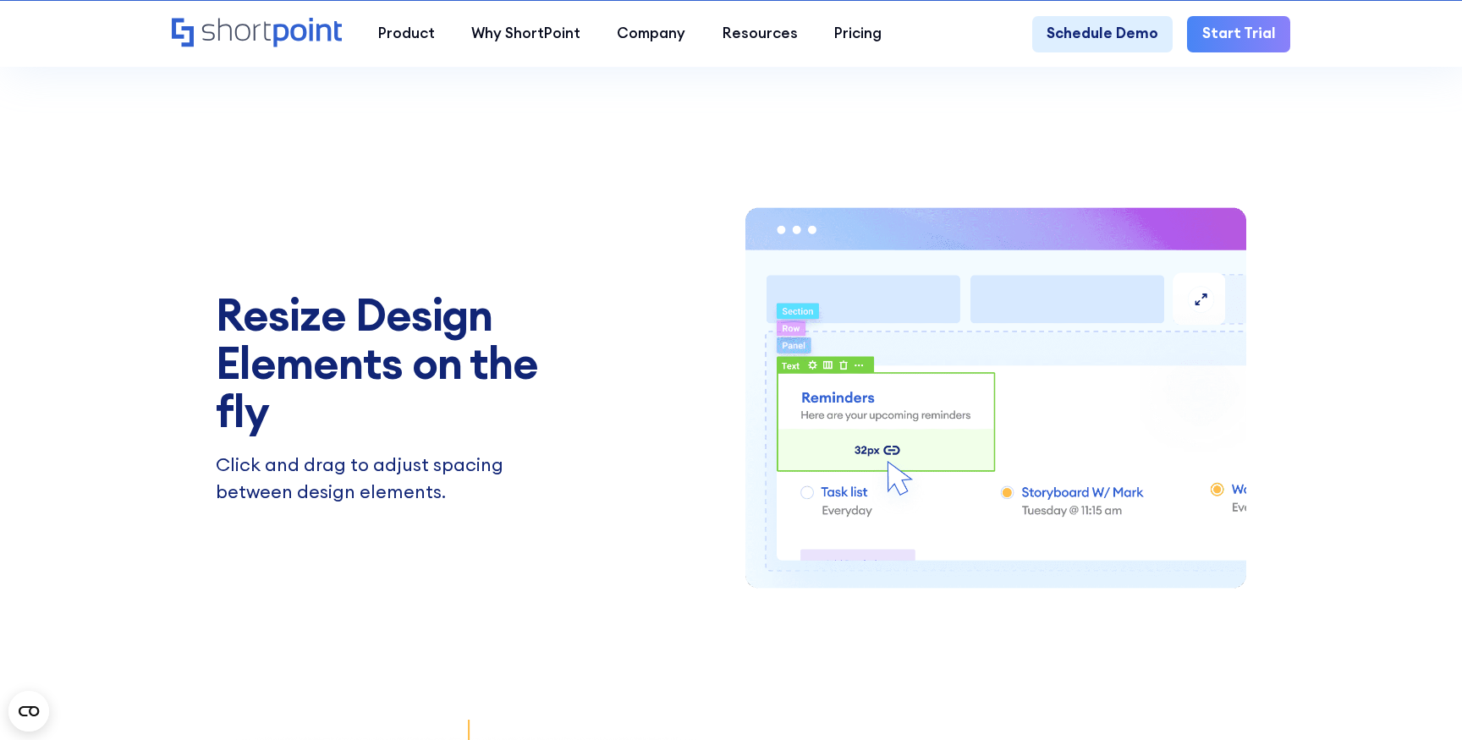
scroll to position [2232, 0]
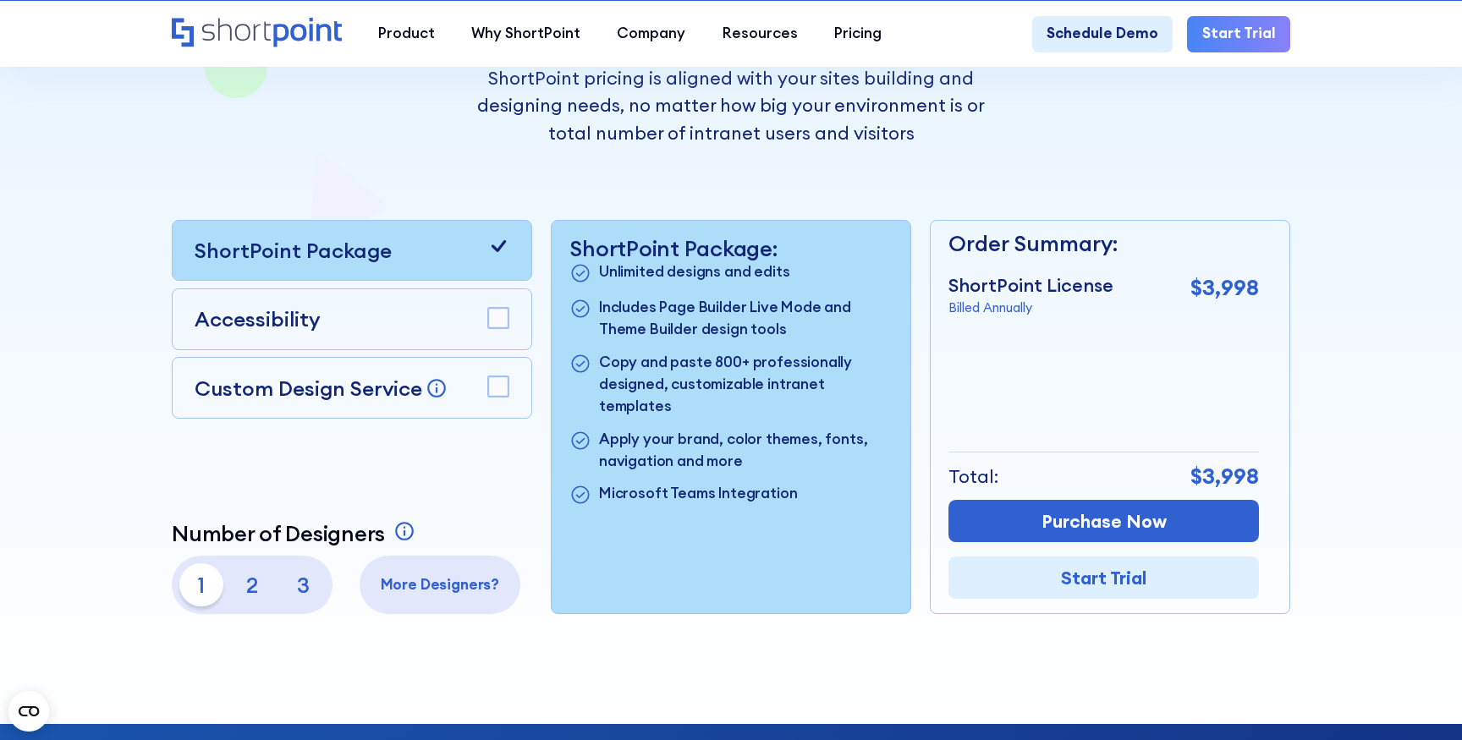
scroll to position [374, 0]
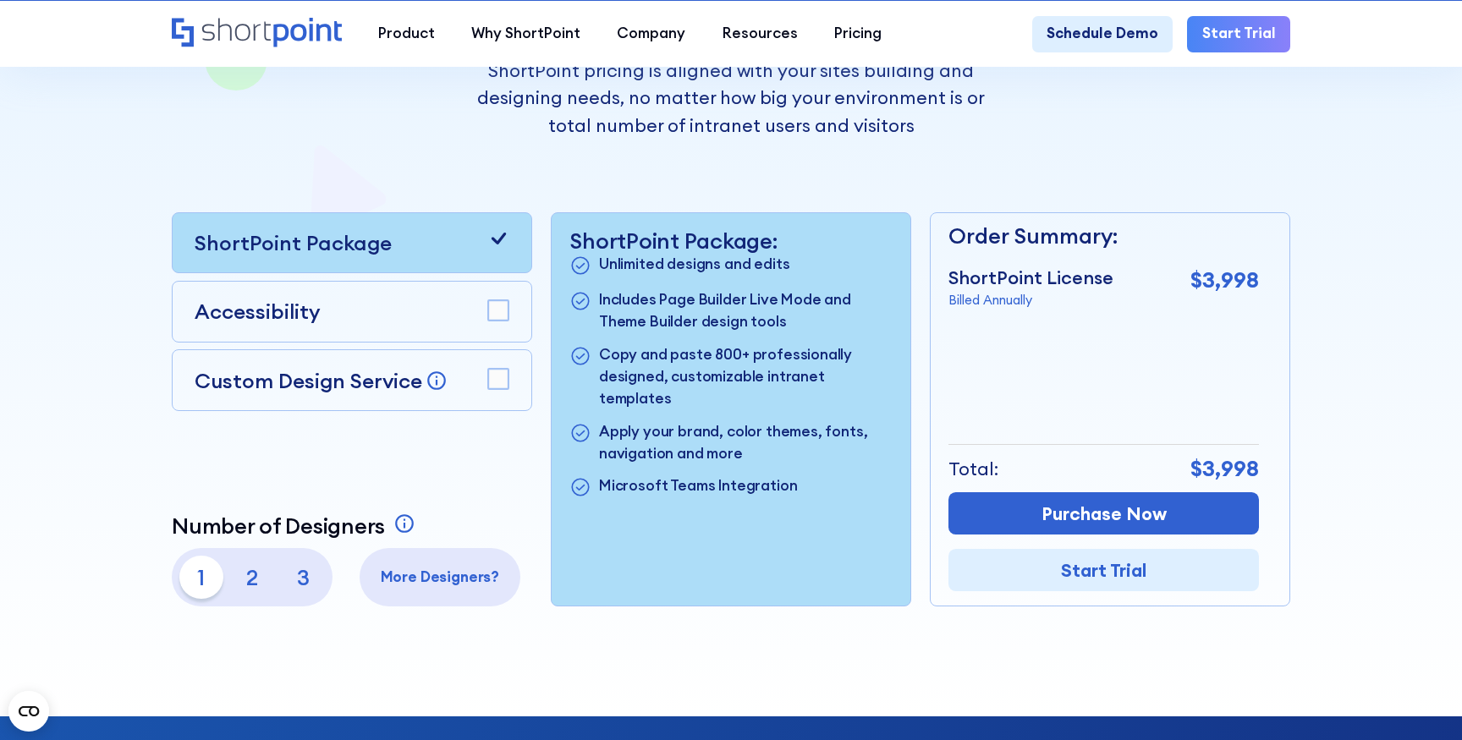
click at [453, 240] on div "ShortPoint Package" at bounding box center [352, 243] width 315 height 30
click at [454, 300] on div "Accessibility" at bounding box center [352, 311] width 315 height 30
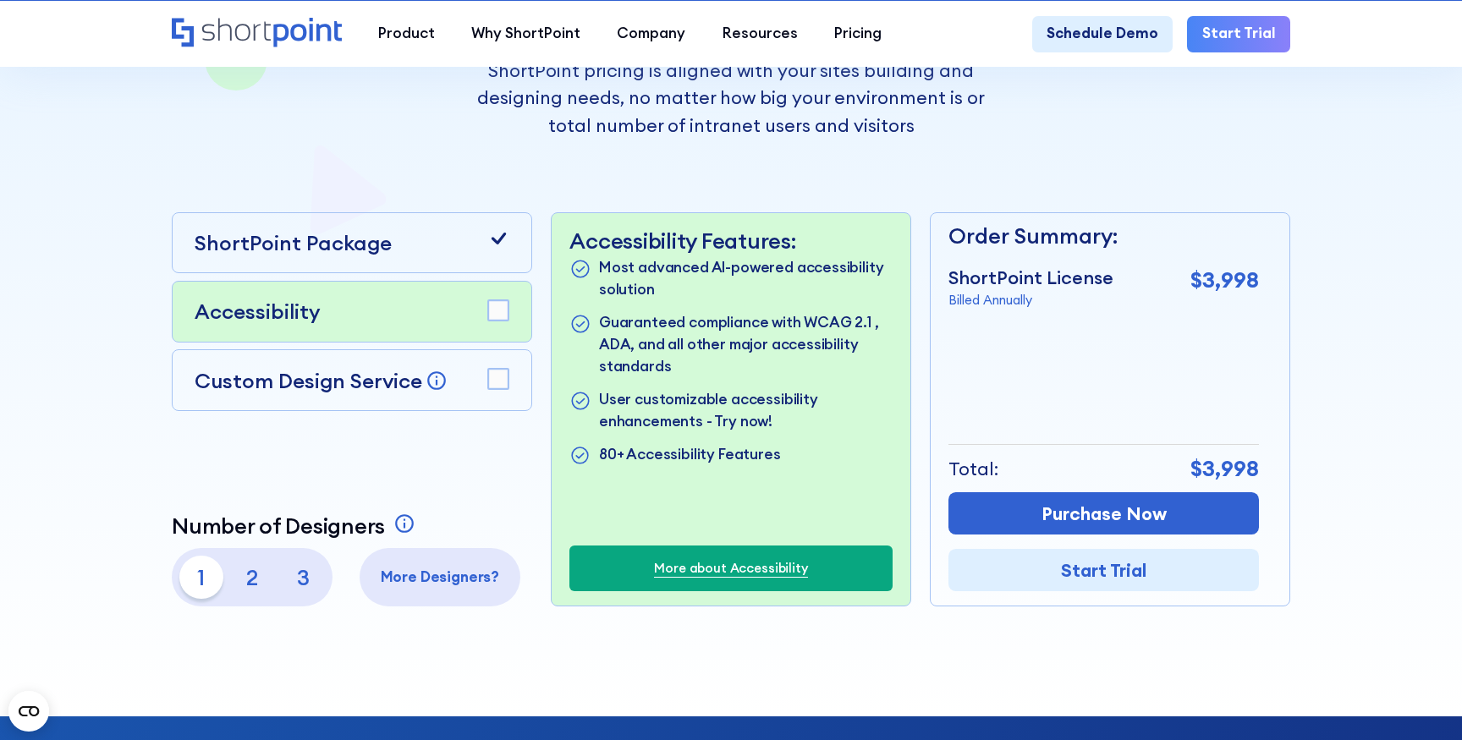
click at [468, 251] on div "ShortPoint Package" at bounding box center [352, 243] width 315 height 30
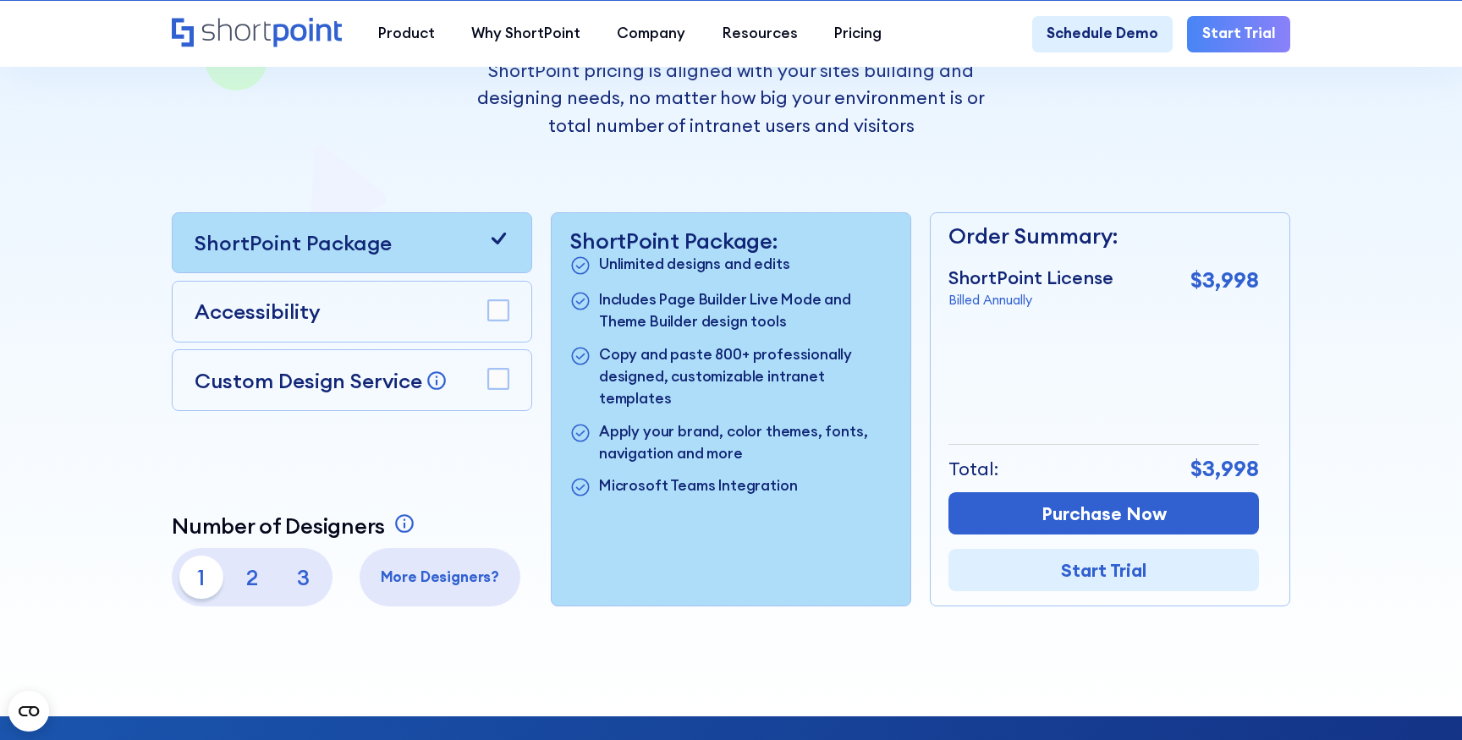
click at [141, 356] on div at bounding box center [731, 189] width 1316 height 1054
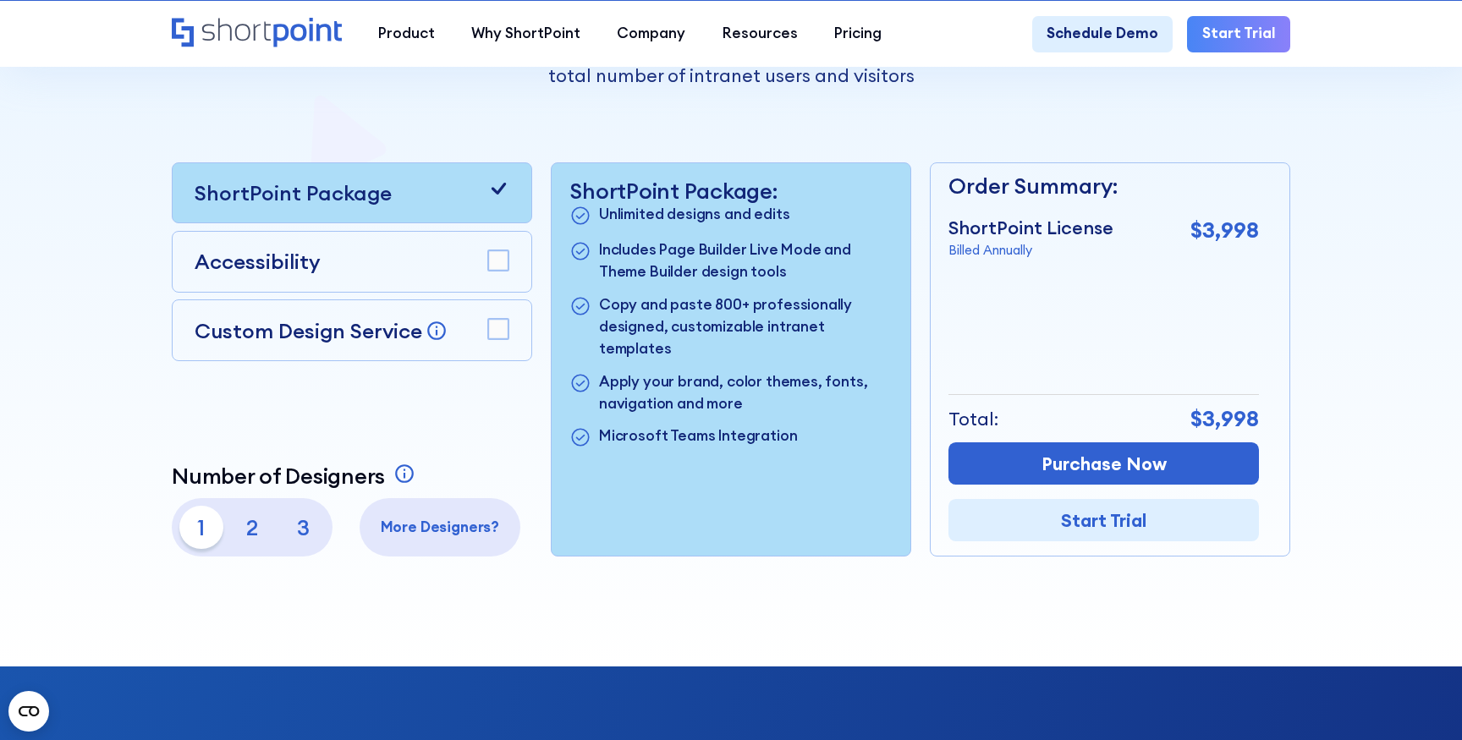
scroll to position [430, 0]
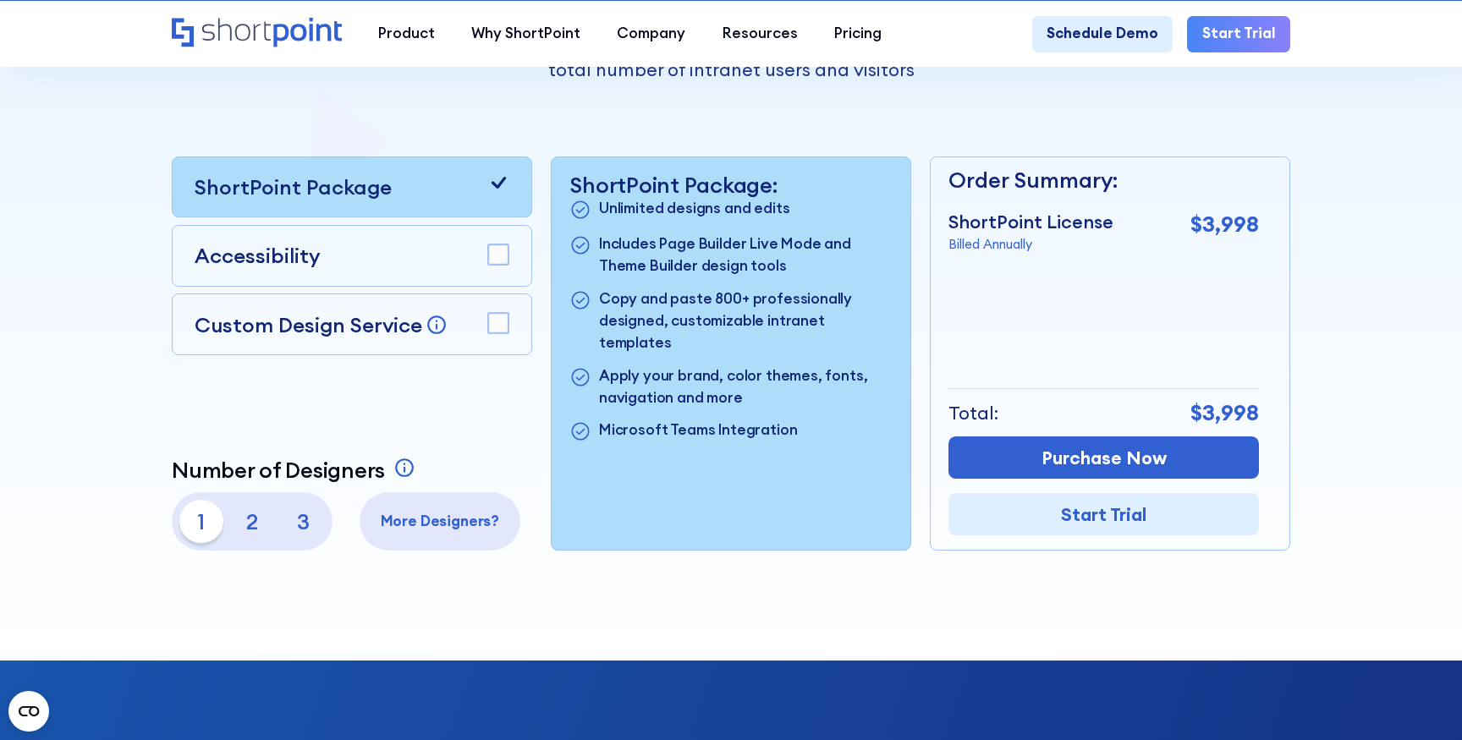
click at [250, 516] on p "2" at bounding box center [252, 522] width 44 height 44
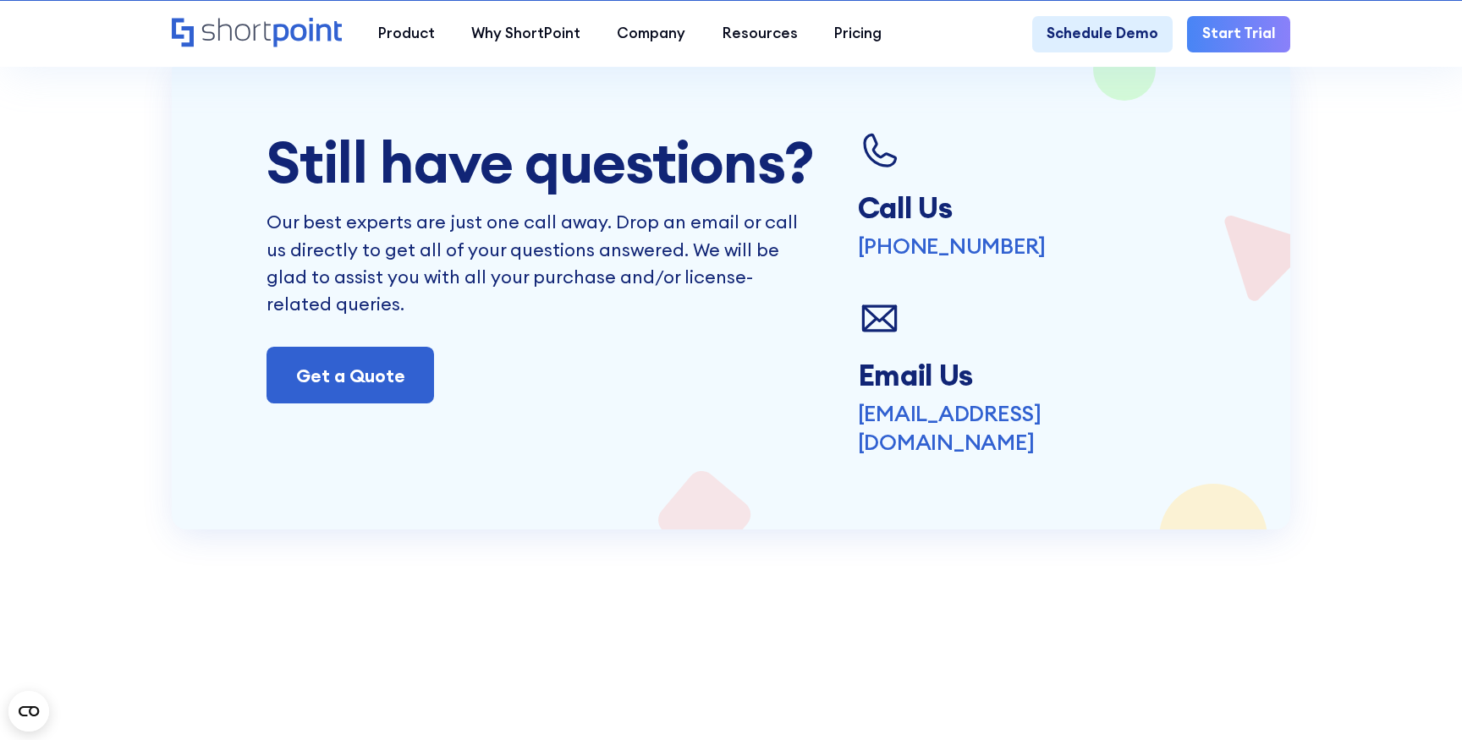
scroll to position [3885, 0]
